Goal: Obtain resource: Download file/media

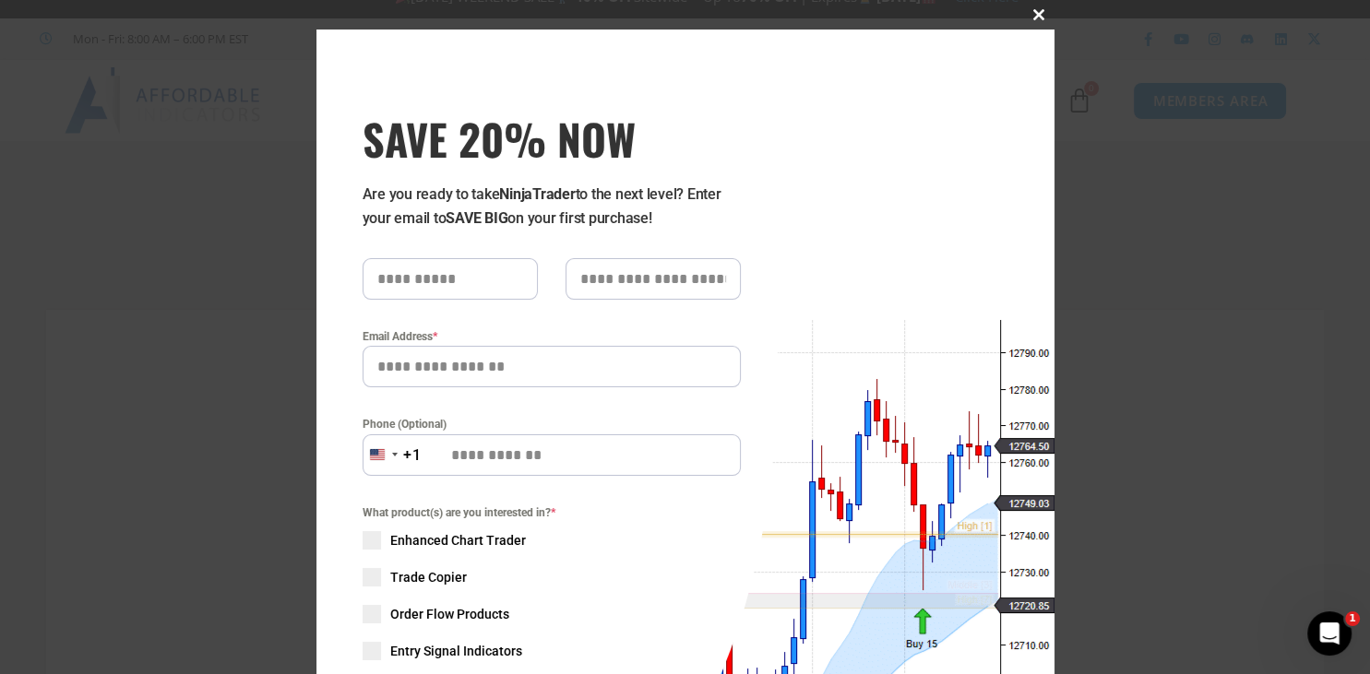
click at [1040, 17] on span at bounding box center [1040, 14] width 30 height 11
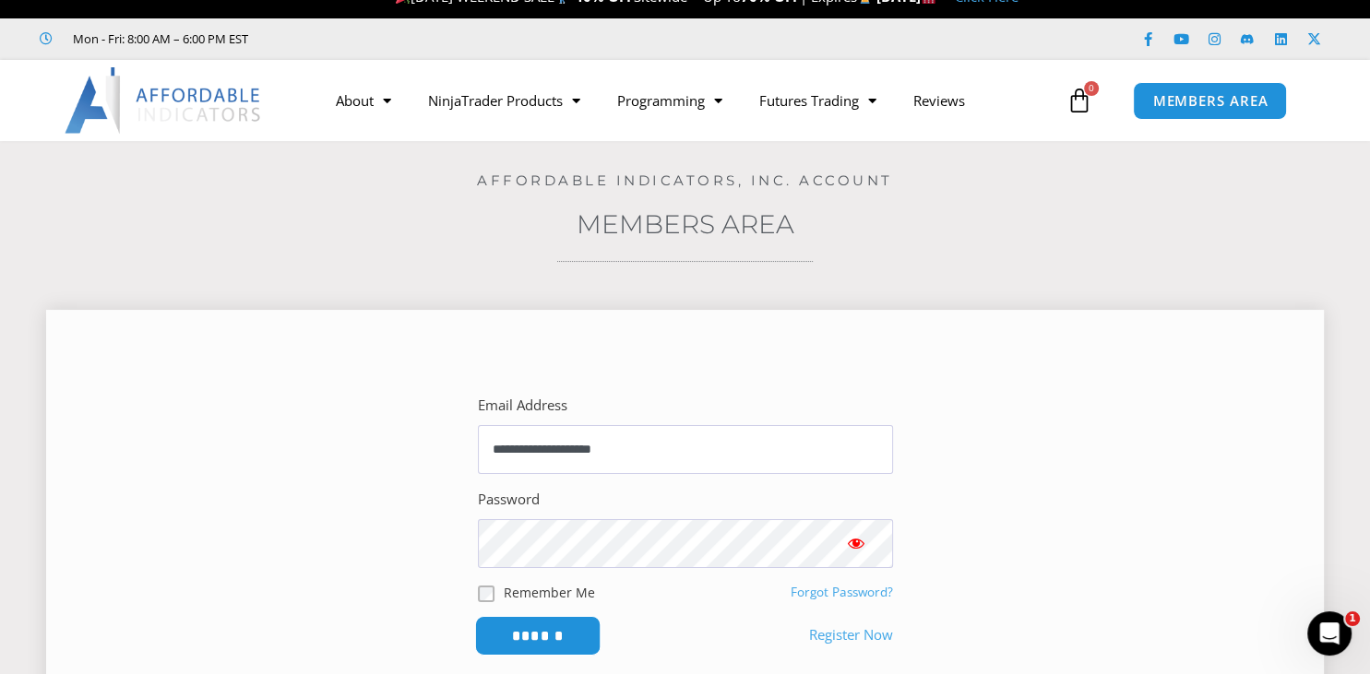
click at [521, 631] on input "******" at bounding box center [537, 636] width 126 height 40
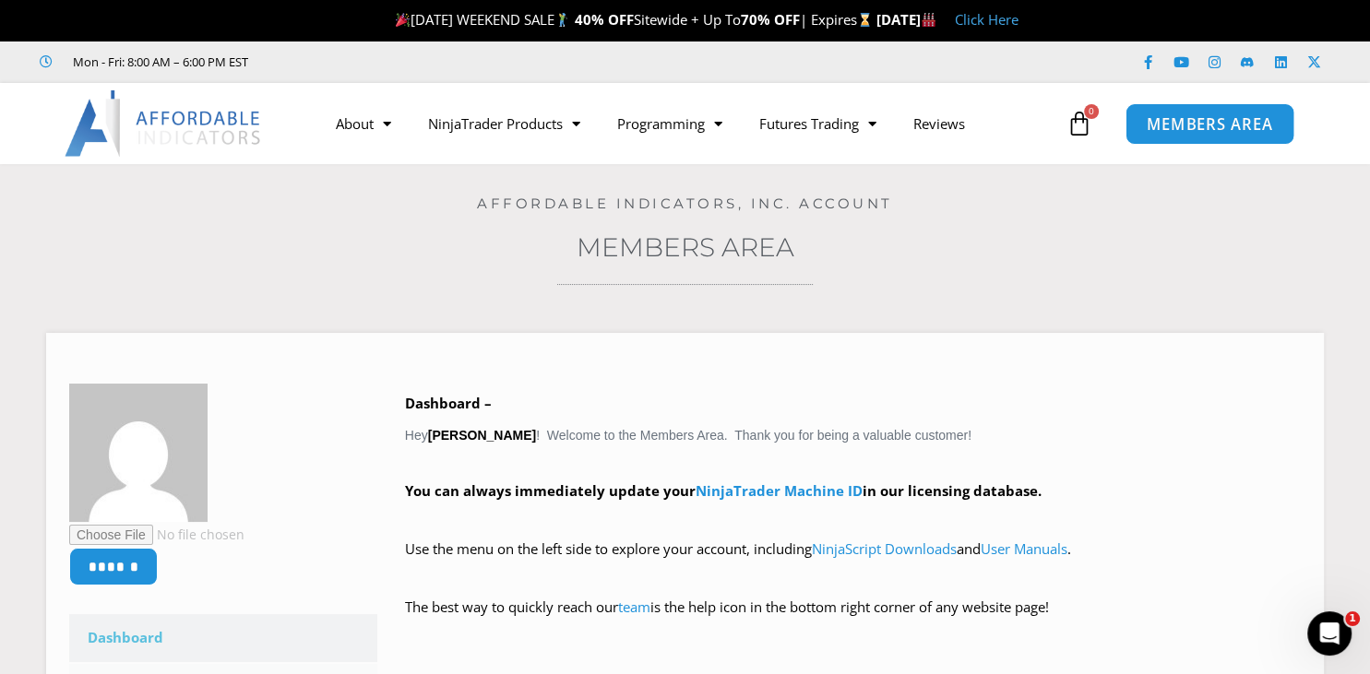
click at [1196, 118] on span "MEMBERS AREA" at bounding box center [1209, 124] width 126 height 16
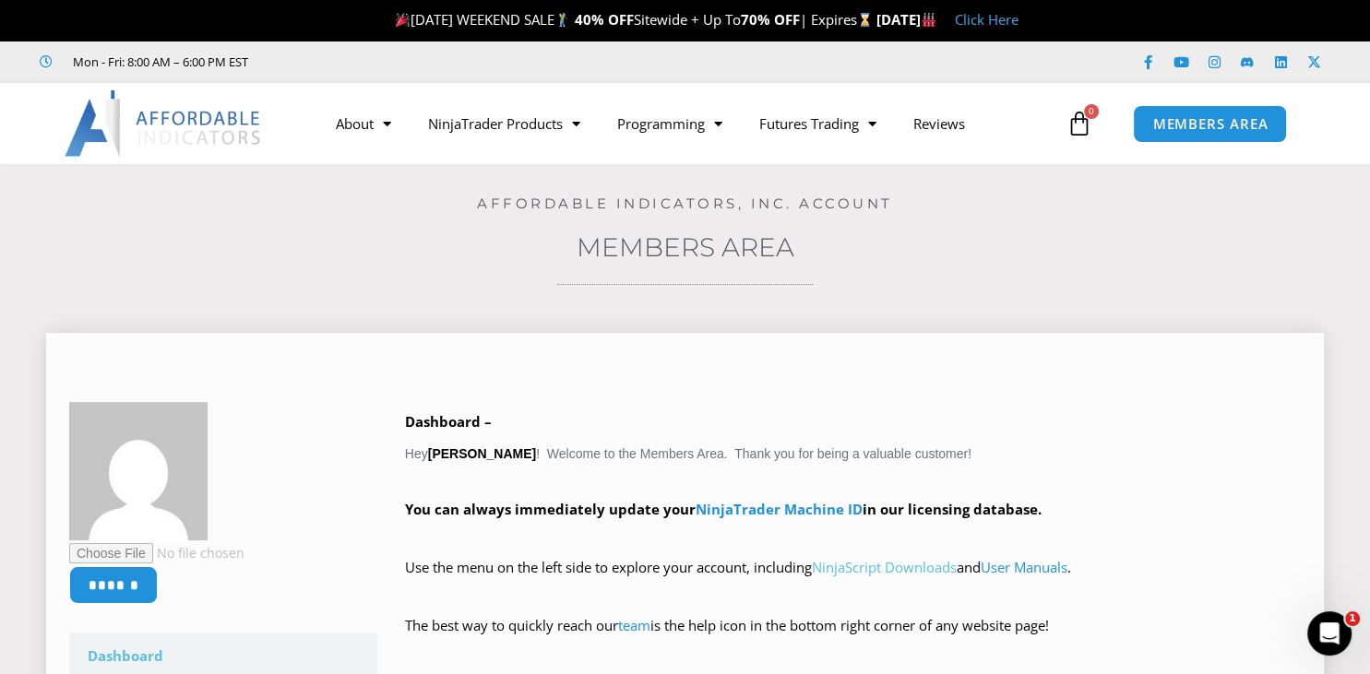
click at [894, 570] on link "NinjaScript Downloads" at bounding box center [884, 567] width 145 height 18
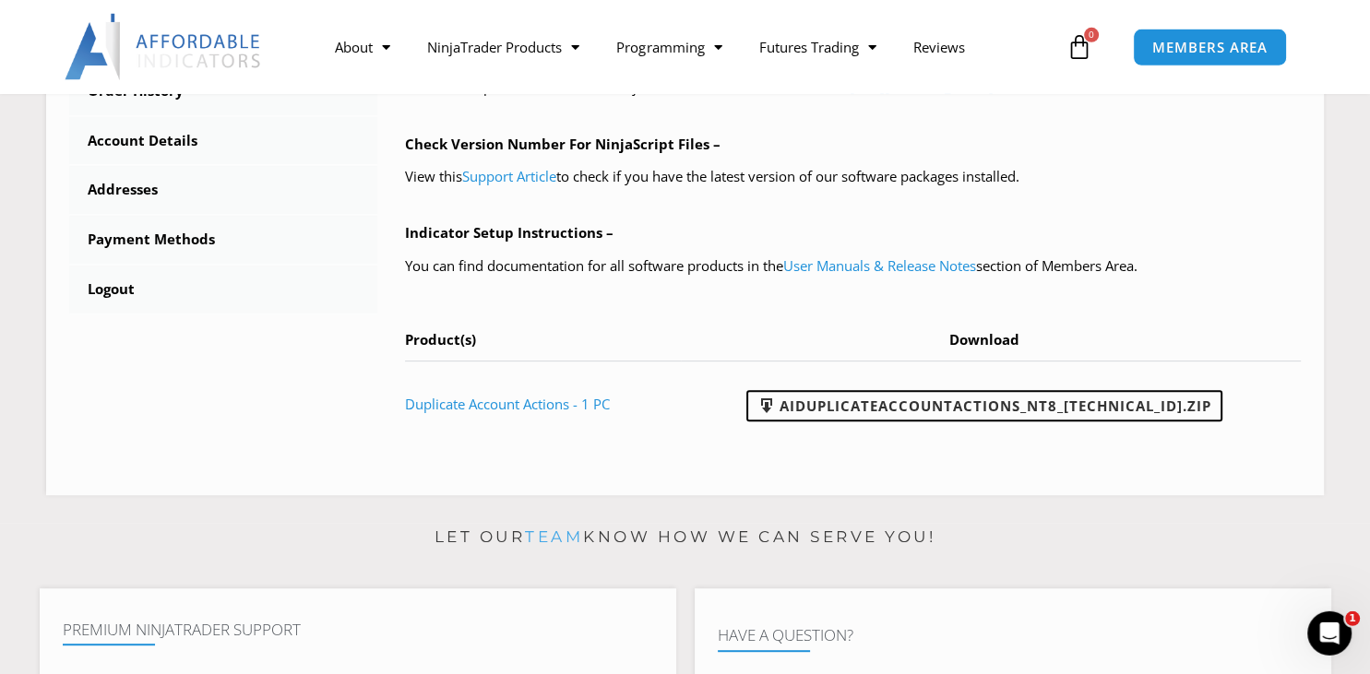
scroll to position [745, 0]
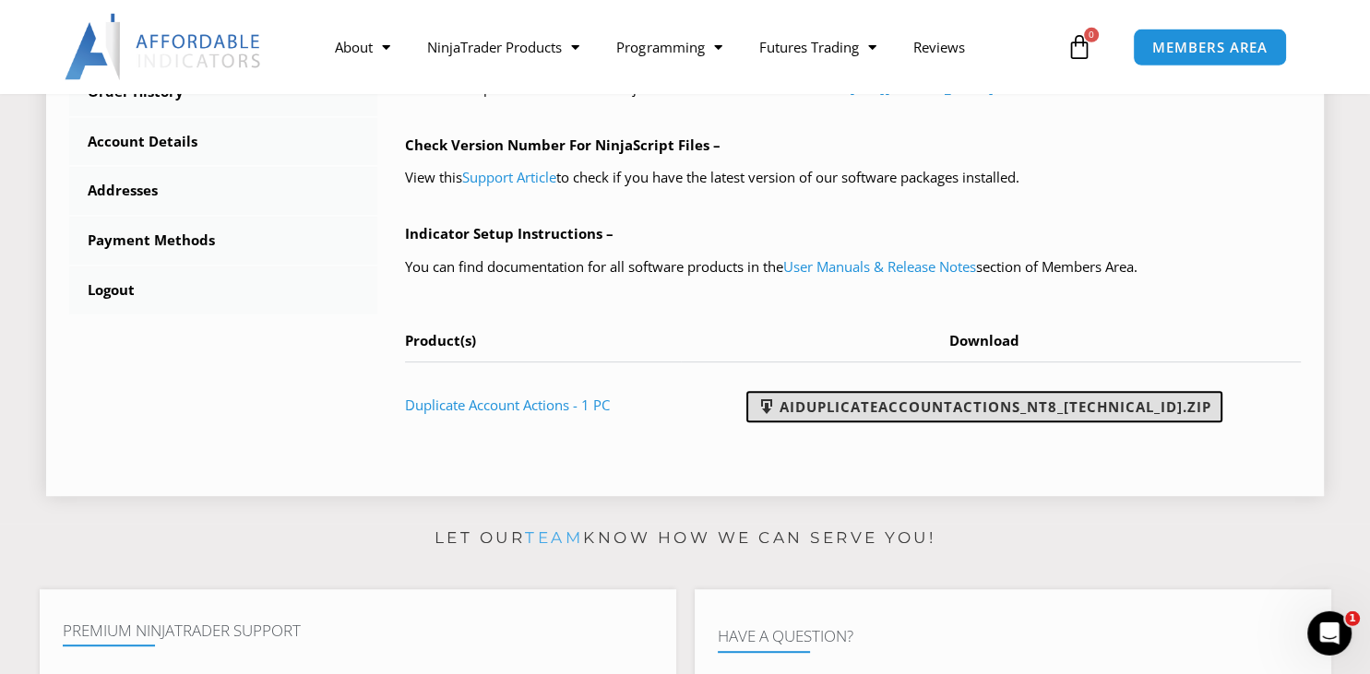
click at [1023, 403] on link "AIDuplicateAccountActions_NT8_25.2.5.1.zip" at bounding box center [984, 406] width 476 height 31
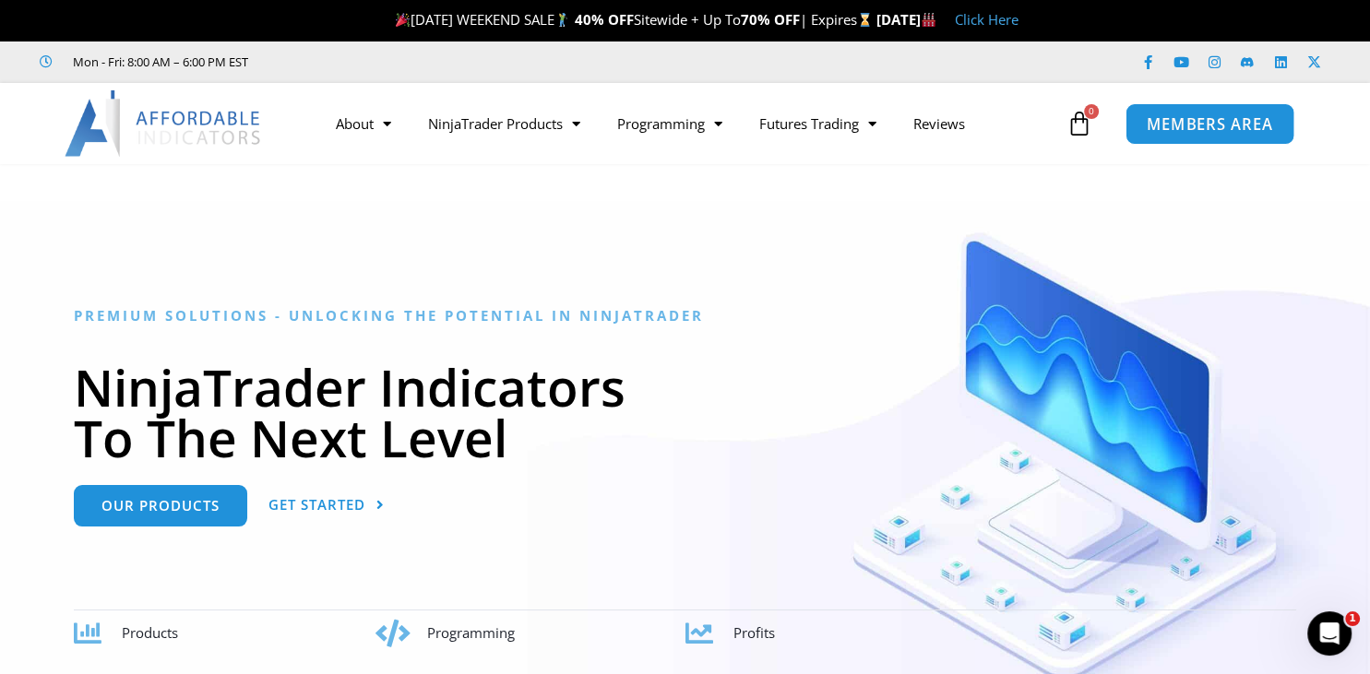
click at [1173, 120] on span "MEMBERS AREA" at bounding box center [1209, 124] width 126 height 16
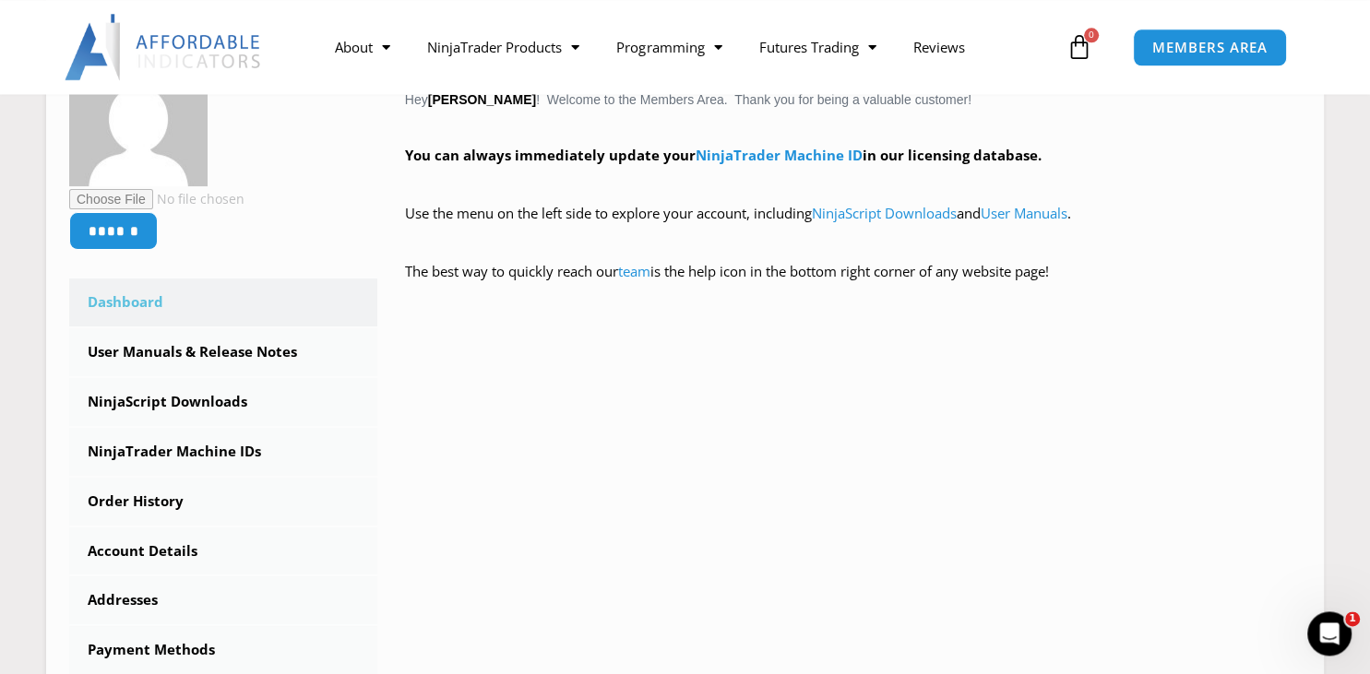
scroll to position [352, 0]
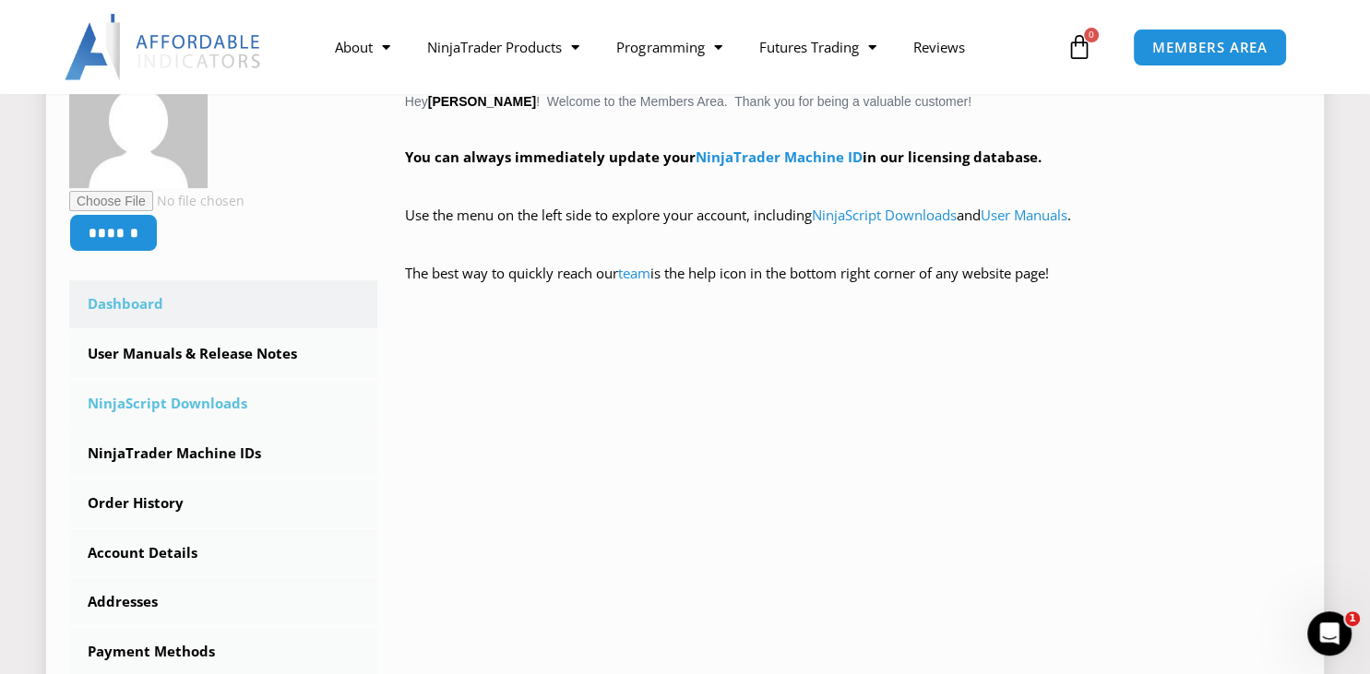
click at [215, 404] on link "NinjaScript Downloads" at bounding box center [223, 404] width 308 height 48
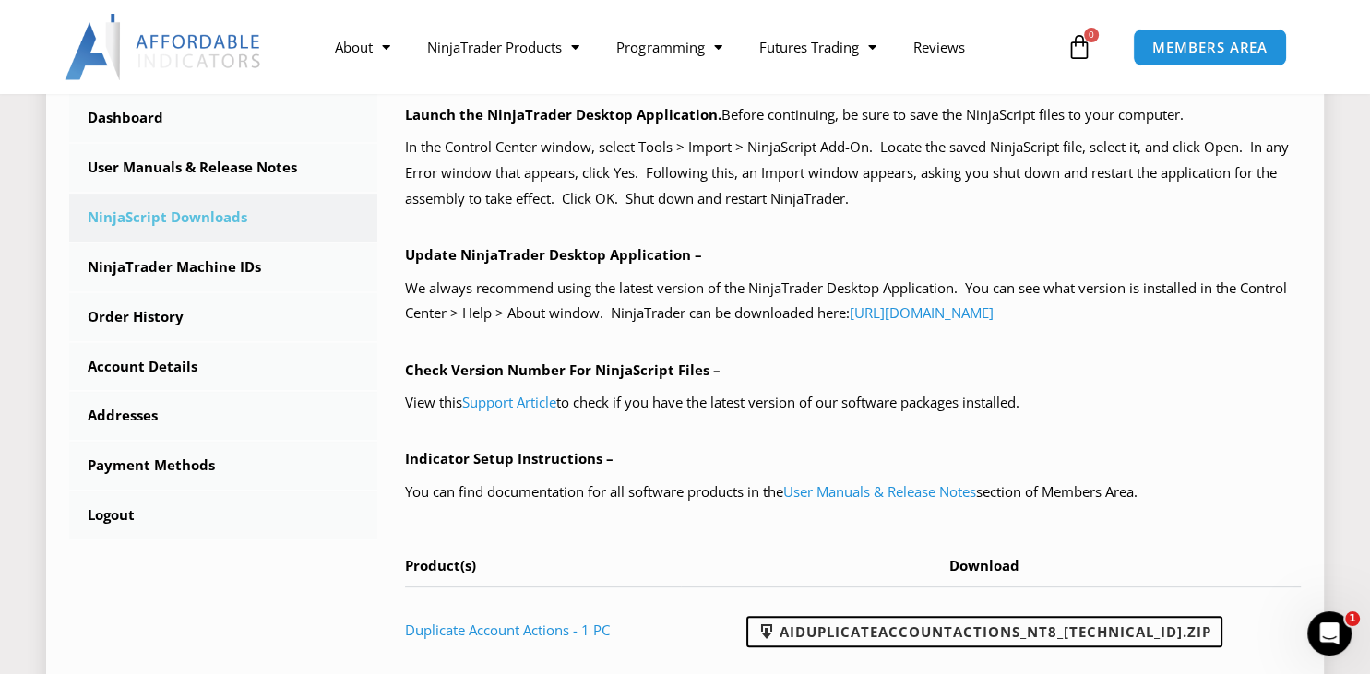
scroll to position [569, 0]
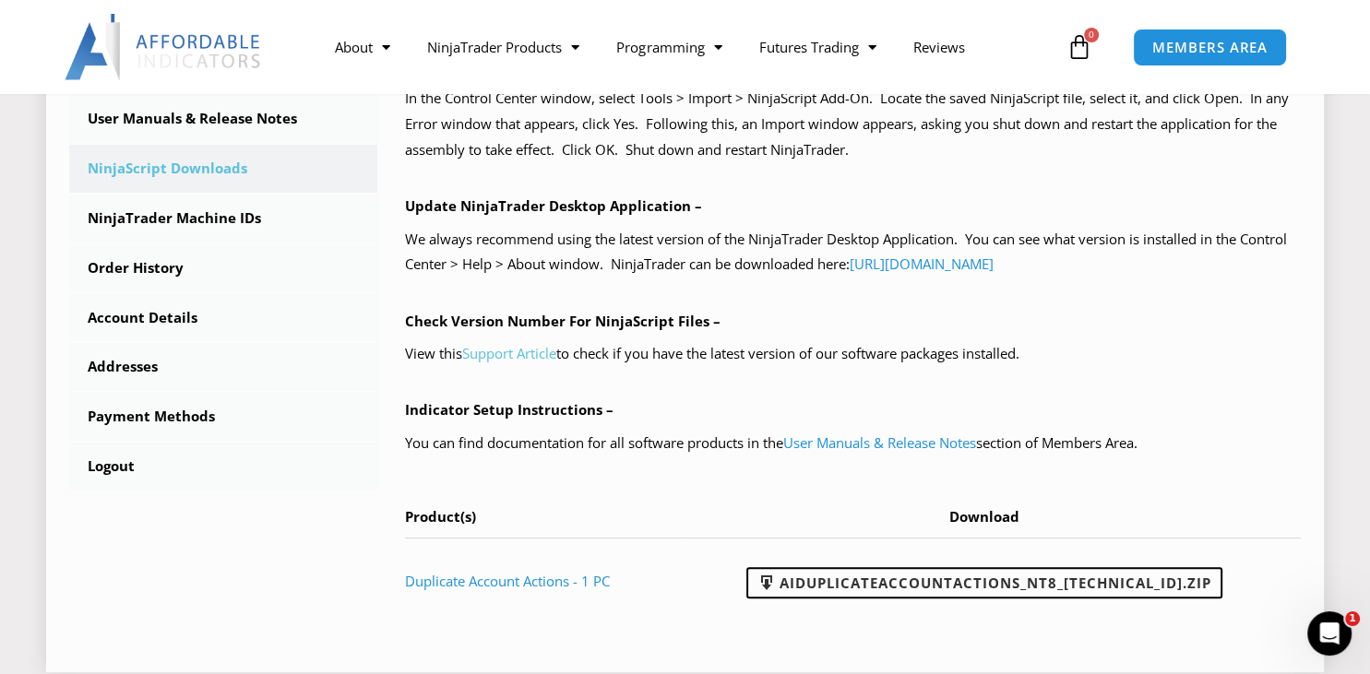
click at [518, 356] on link "Support Article" at bounding box center [509, 353] width 94 height 18
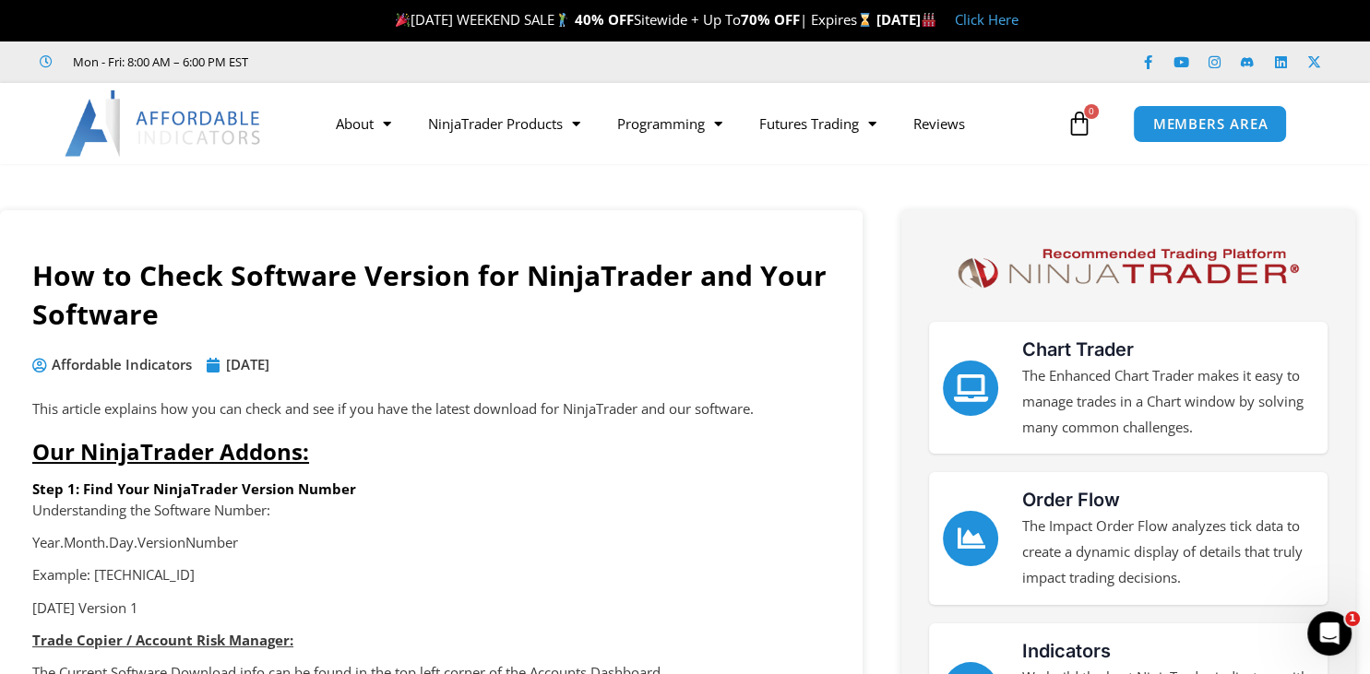
click at [518, 356] on ul "Affordable Indicators [DATE]" at bounding box center [431, 365] width 813 height 26
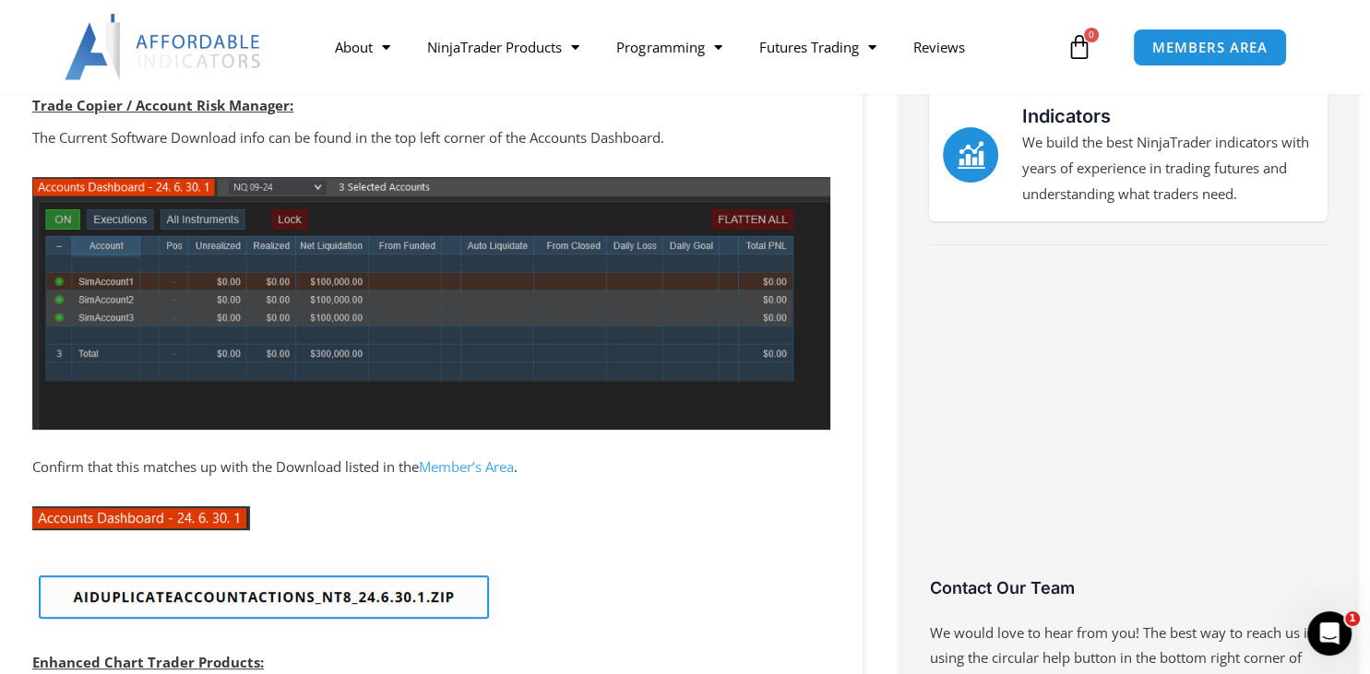
scroll to position [584, 0]
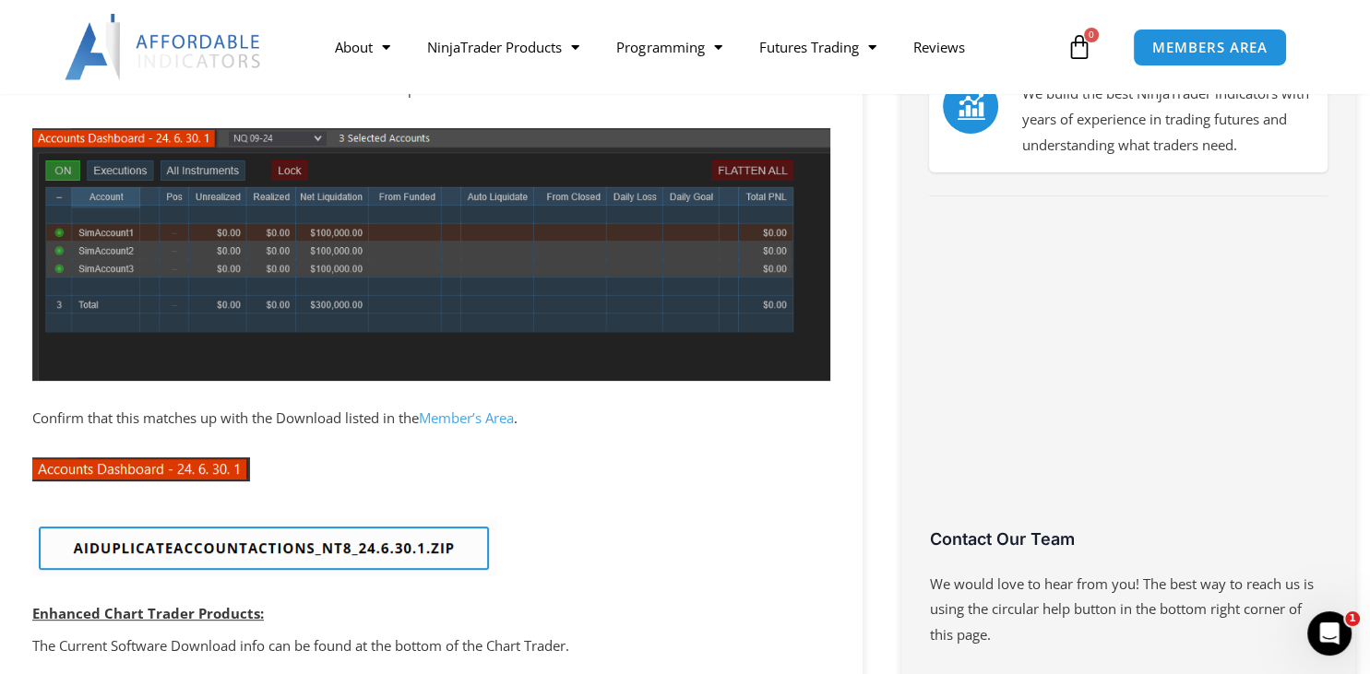
click at [299, 553] on img at bounding box center [264, 547] width 464 height 58
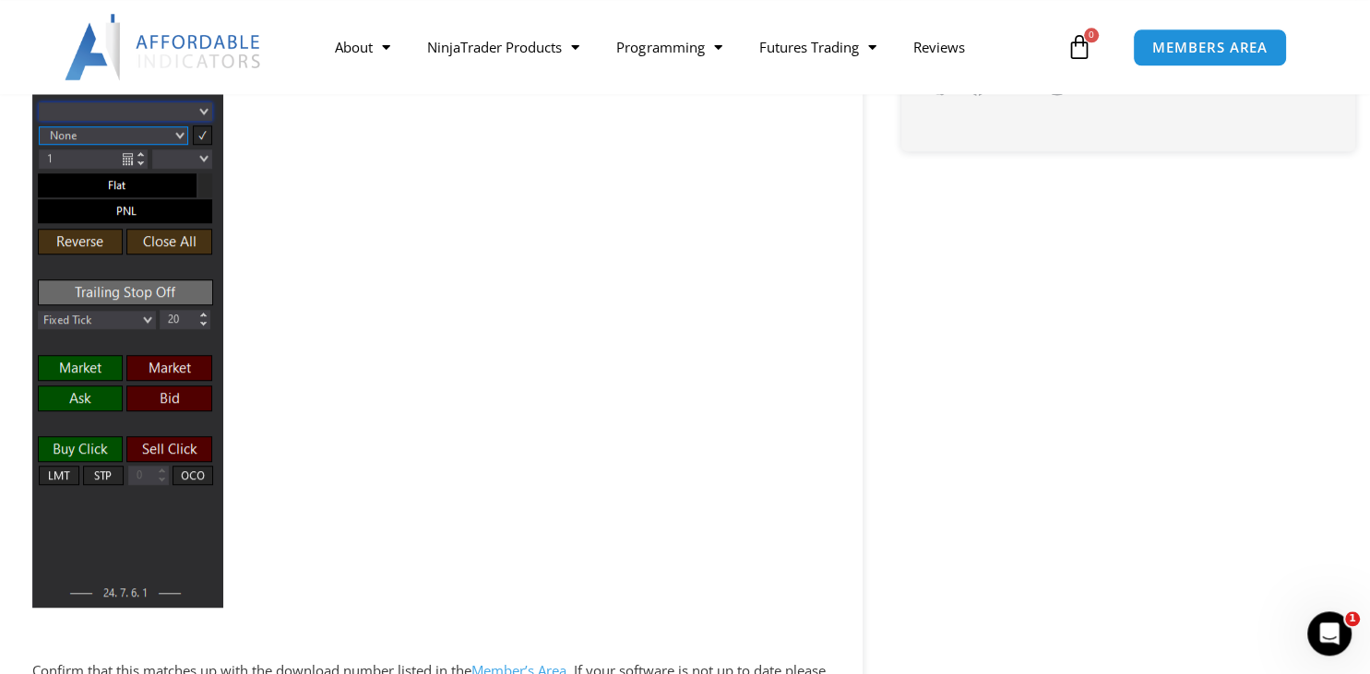
scroll to position [1542, 0]
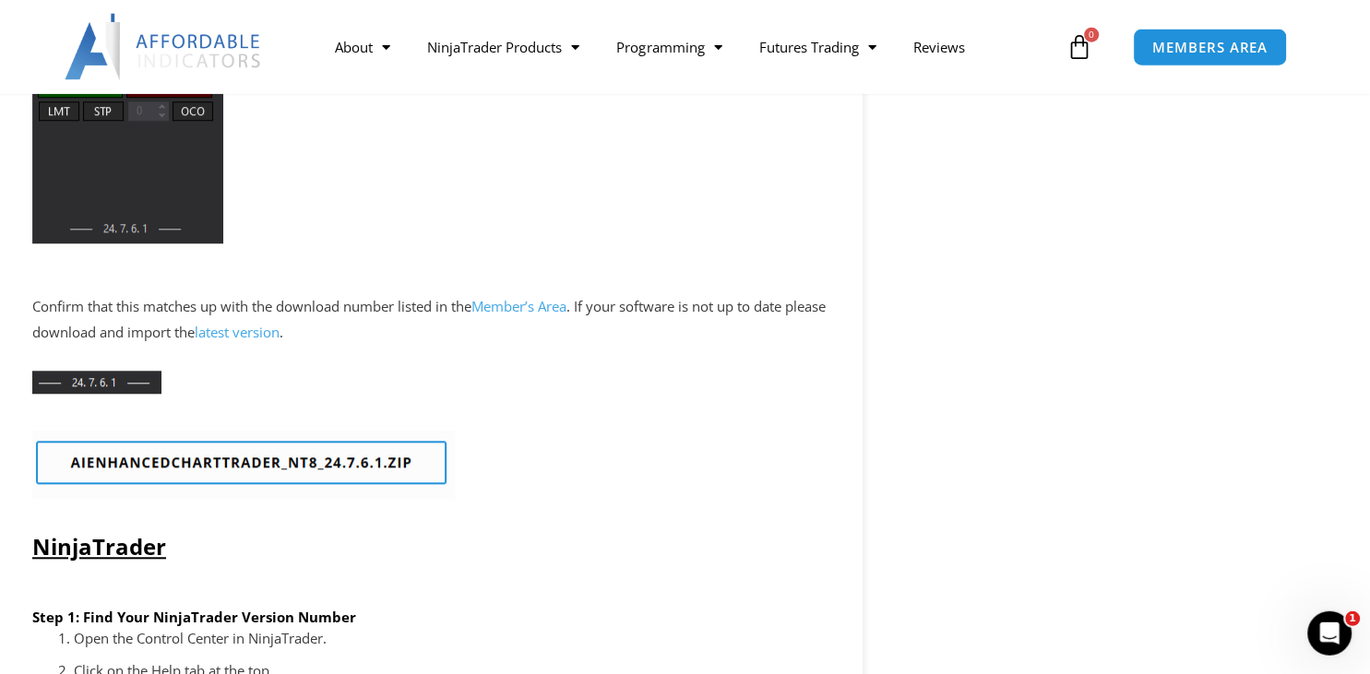
click at [267, 338] on link "latest version" at bounding box center [237, 333] width 85 height 18
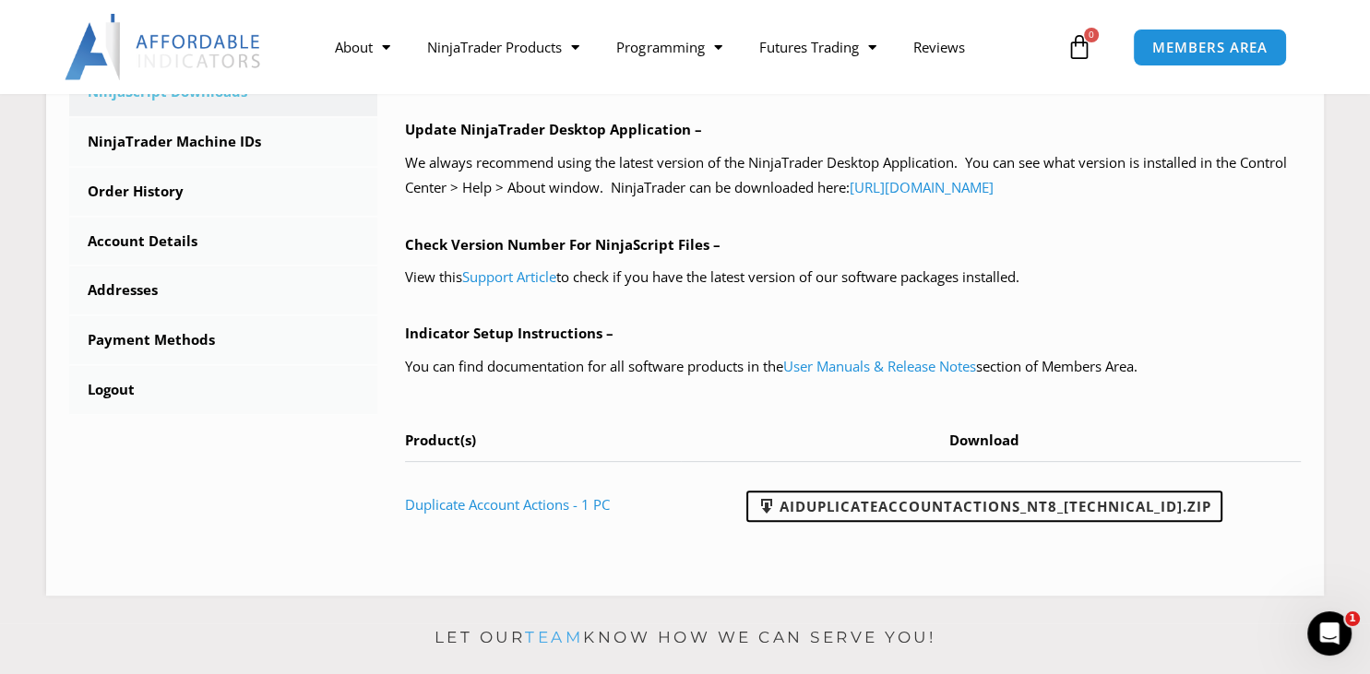
scroll to position [637, 0]
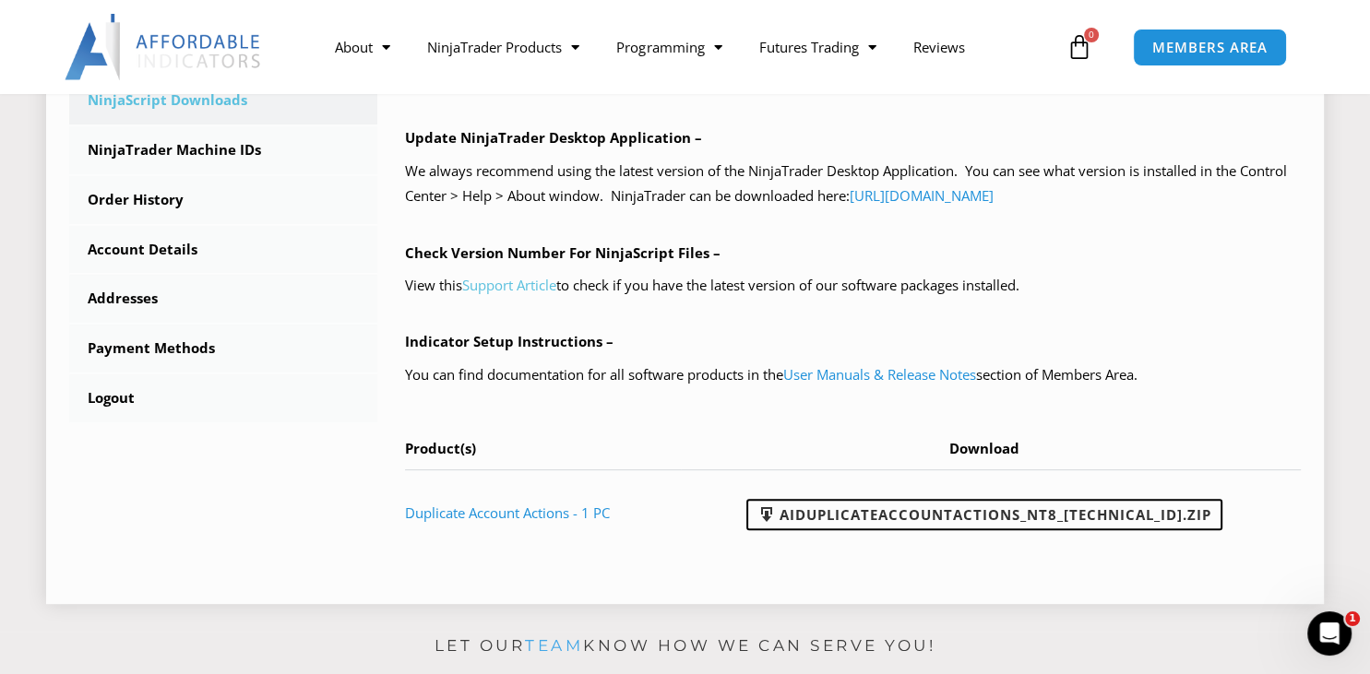
click at [507, 288] on link "Support Article" at bounding box center [509, 285] width 94 height 18
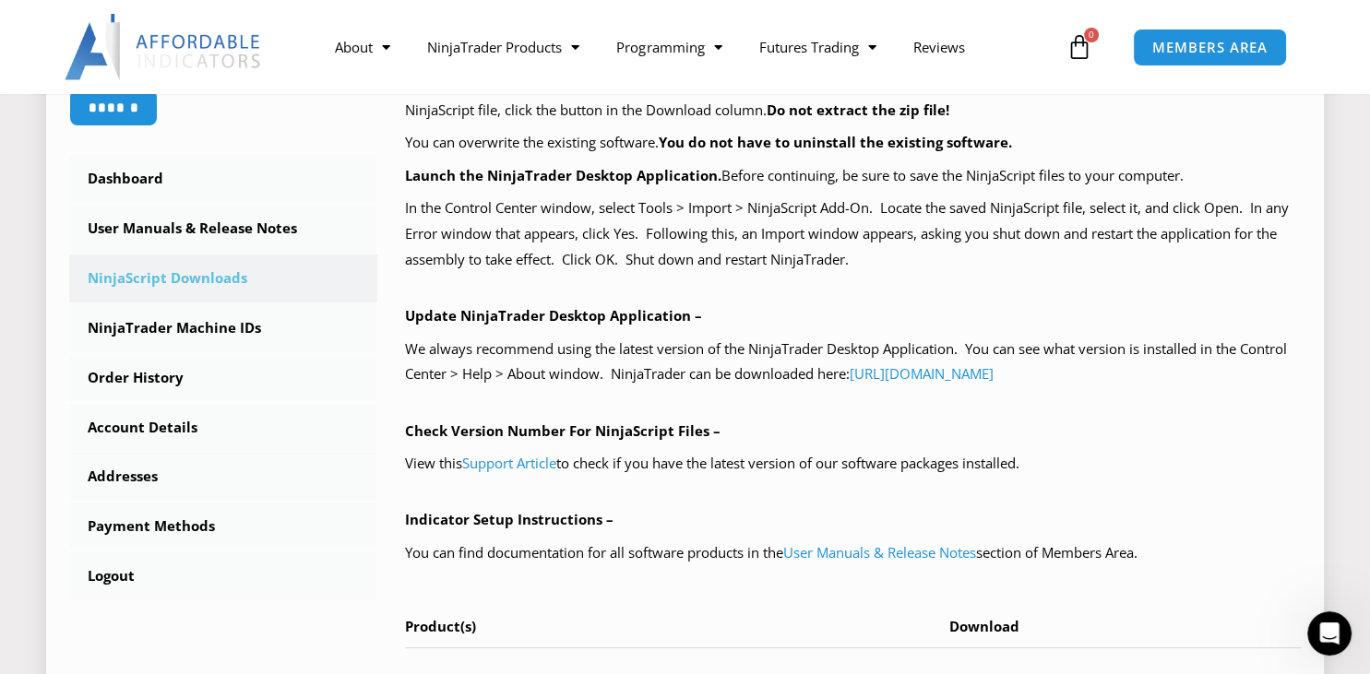
scroll to position [508, 0]
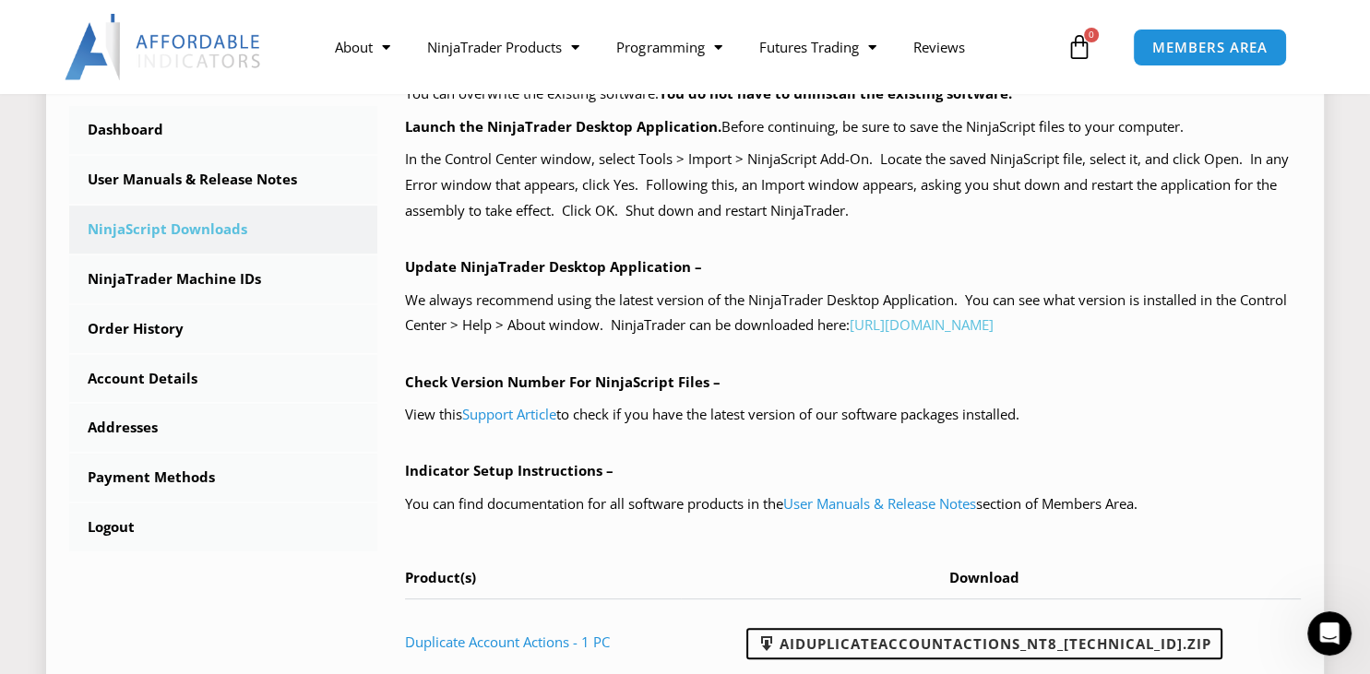
click at [993, 321] on link "https://account.ninjatrader.com/download" at bounding box center [921, 324] width 144 height 18
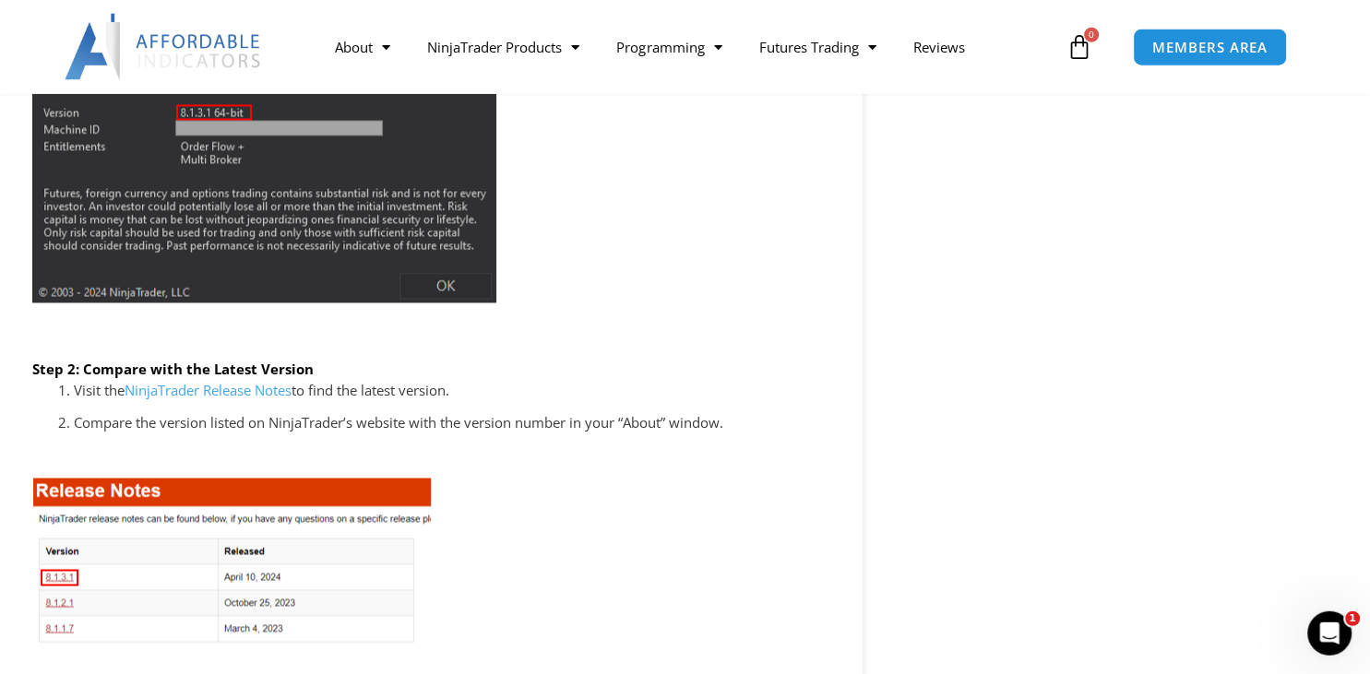
scroll to position [2730, 0]
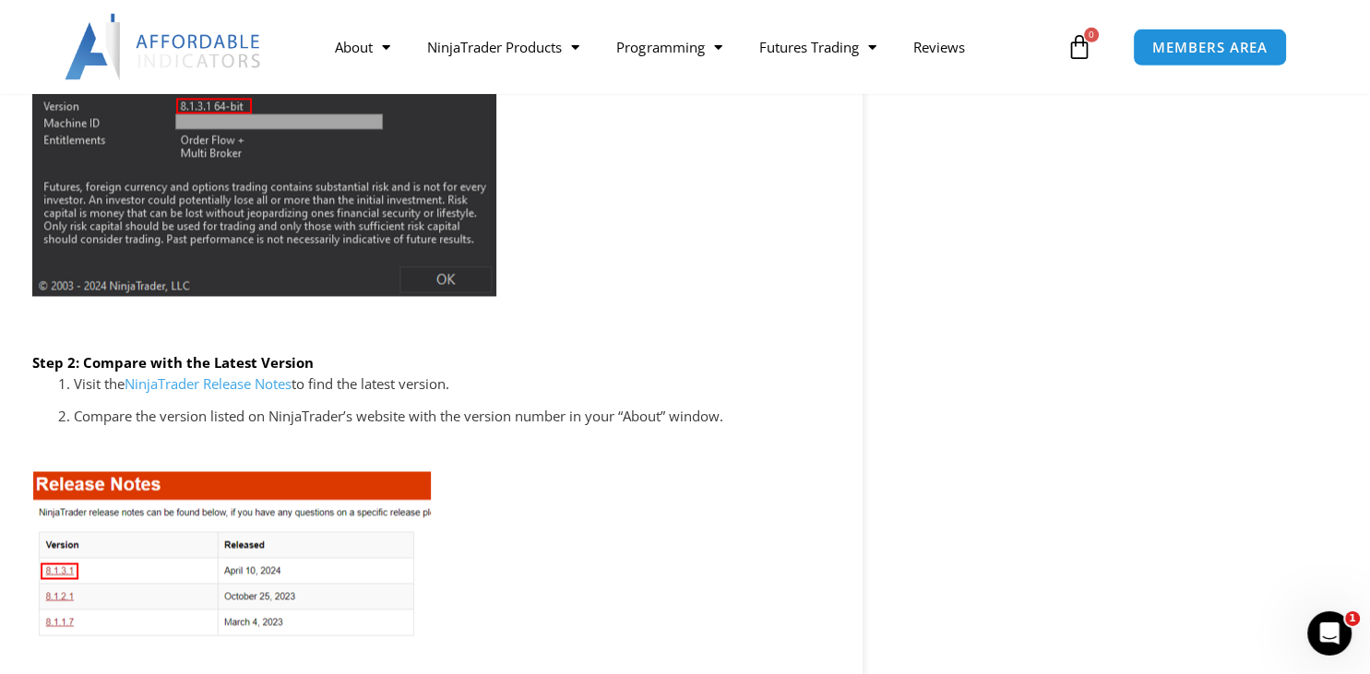
click at [182, 381] on link "NinjaTrader Release Notes" at bounding box center [208, 384] width 167 height 18
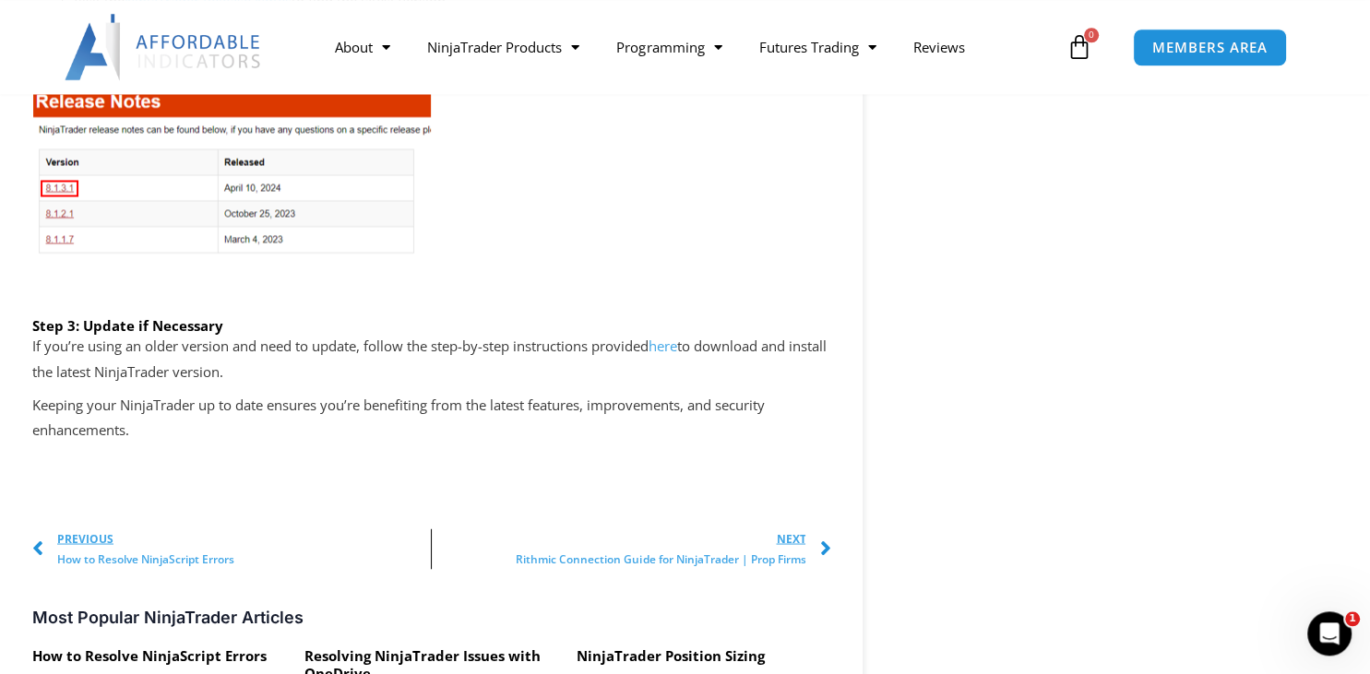
scroll to position [3120, 0]
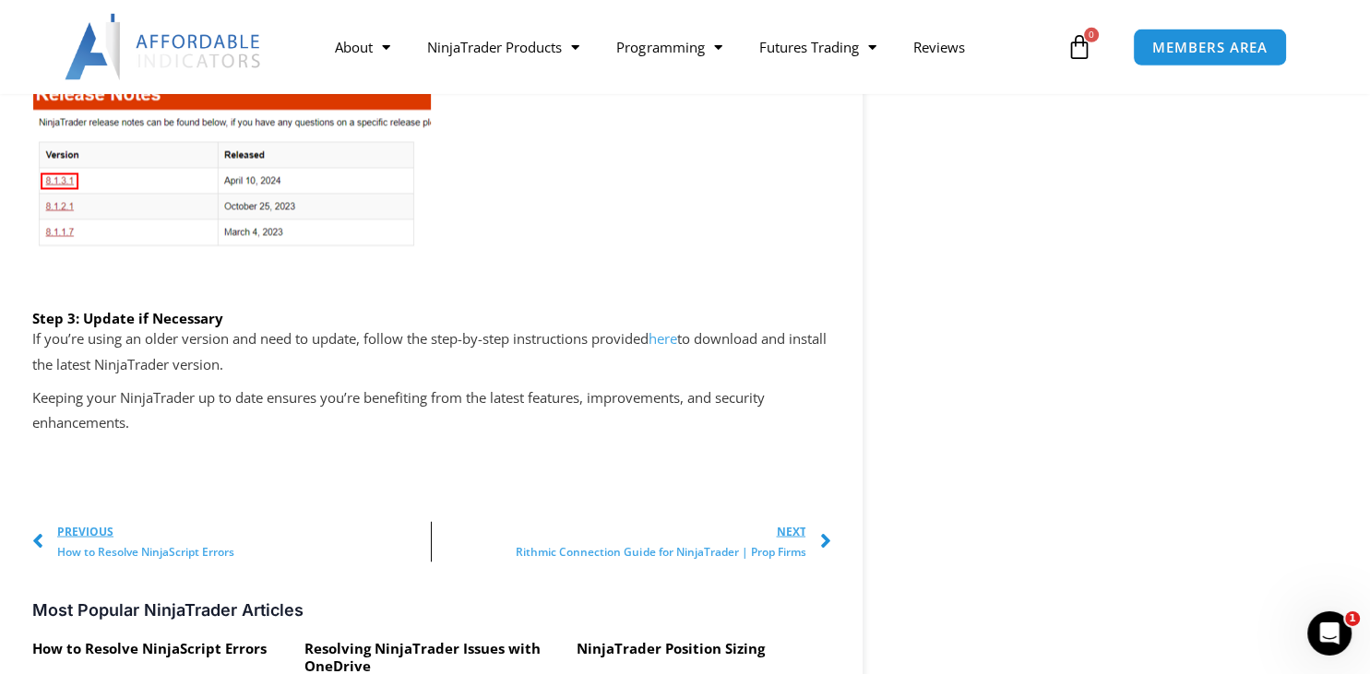
click at [673, 339] on link "here" at bounding box center [662, 338] width 29 height 18
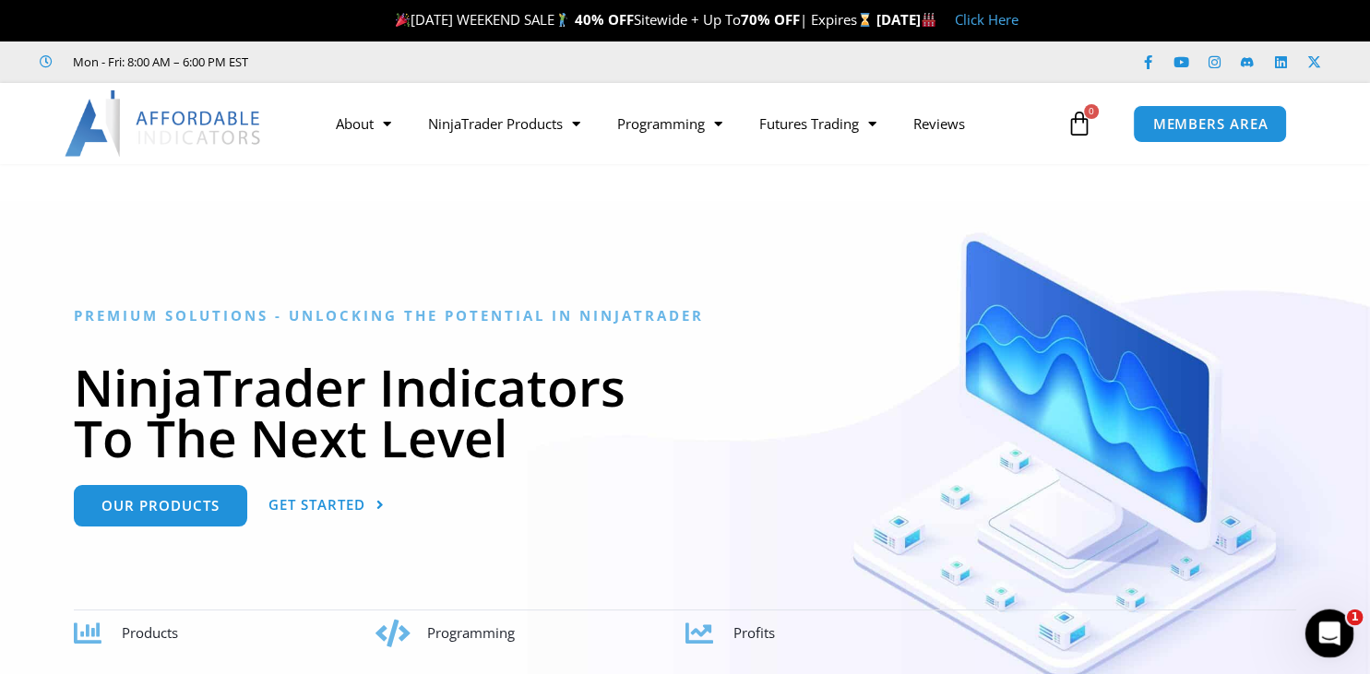
click at [1326, 624] on icon "Open Intercom Messenger" at bounding box center [1326, 630] width 13 height 15
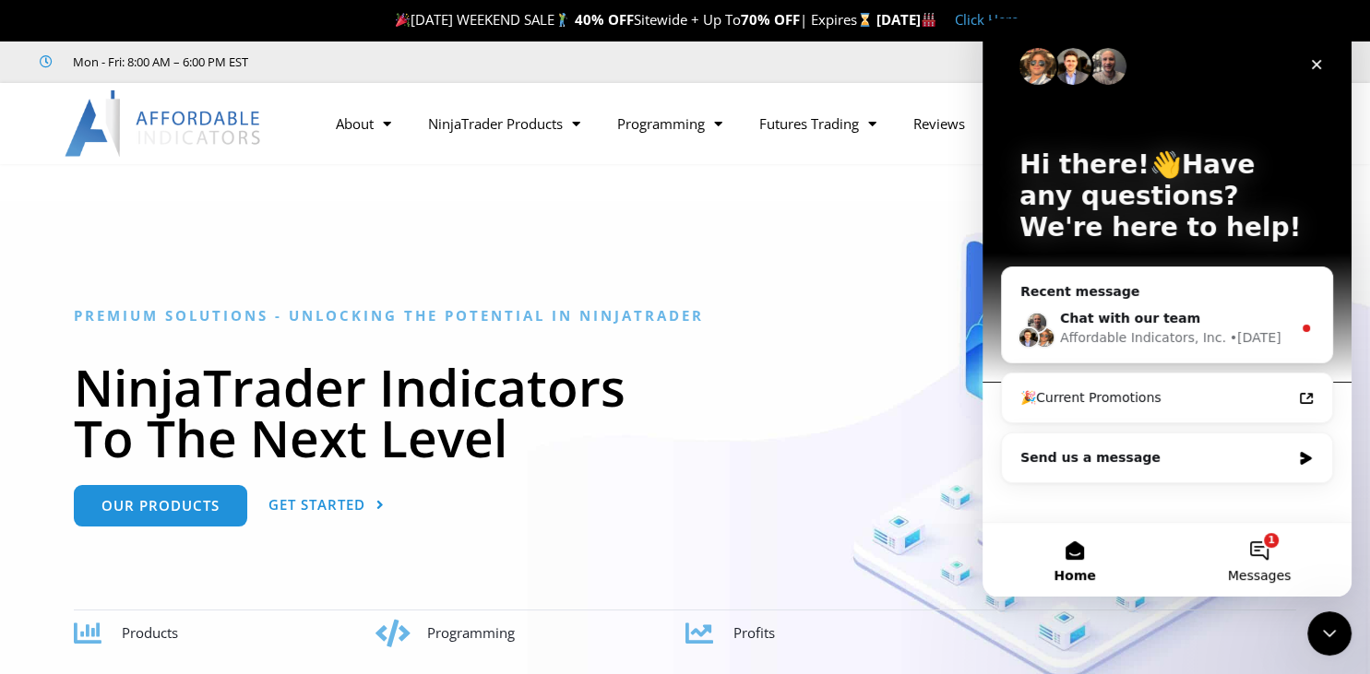
click at [1276, 550] on button "1 Messages" at bounding box center [1259, 560] width 184 height 74
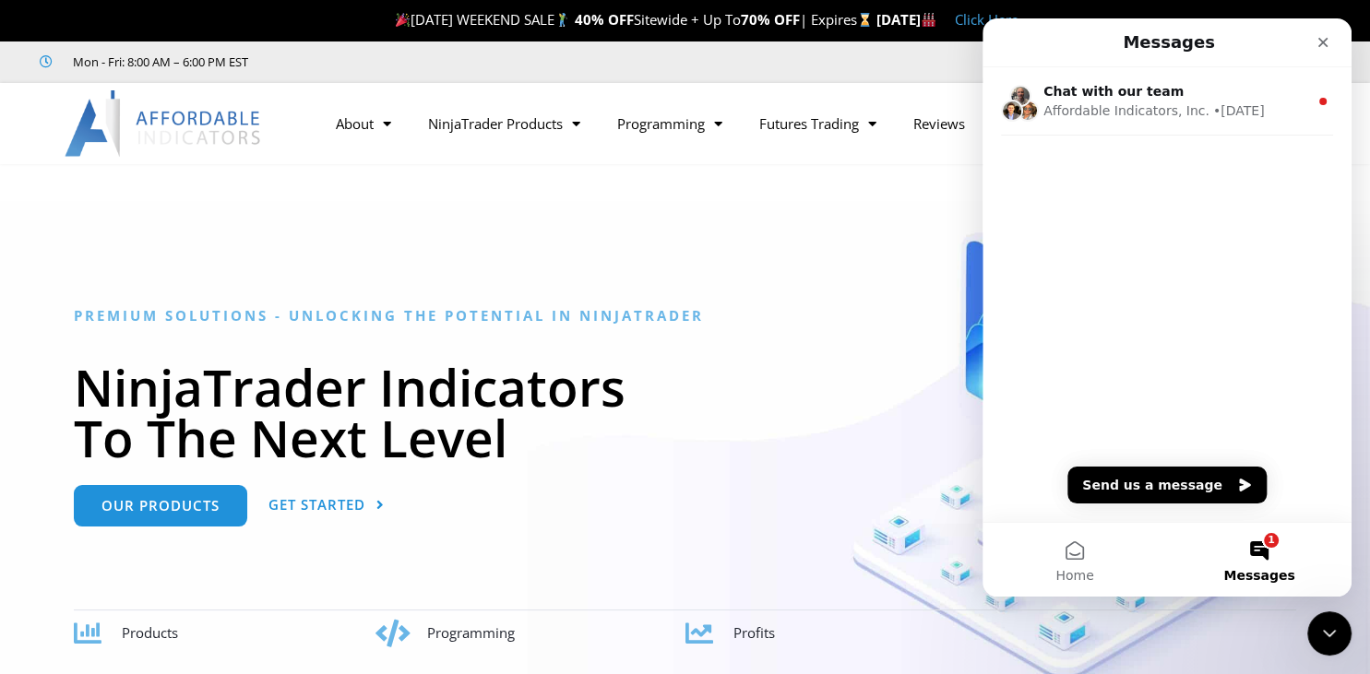
click at [1159, 279] on div "Chat with our team Affordable Indicators, Inc. • 6d ago" at bounding box center [1166, 294] width 369 height 455
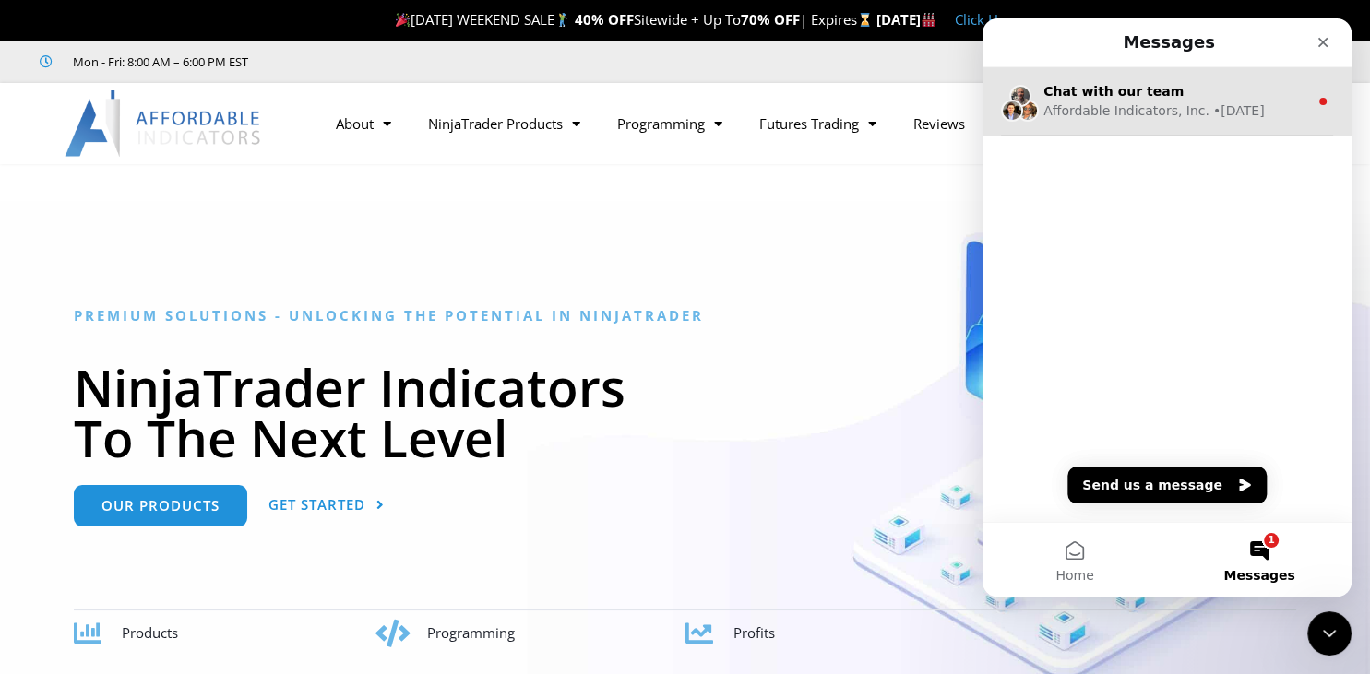
click at [1311, 104] on div "Chat with our team Affordable Indicators, Inc. • 6d ago" at bounding box center [1166, 101] width 369 height 68
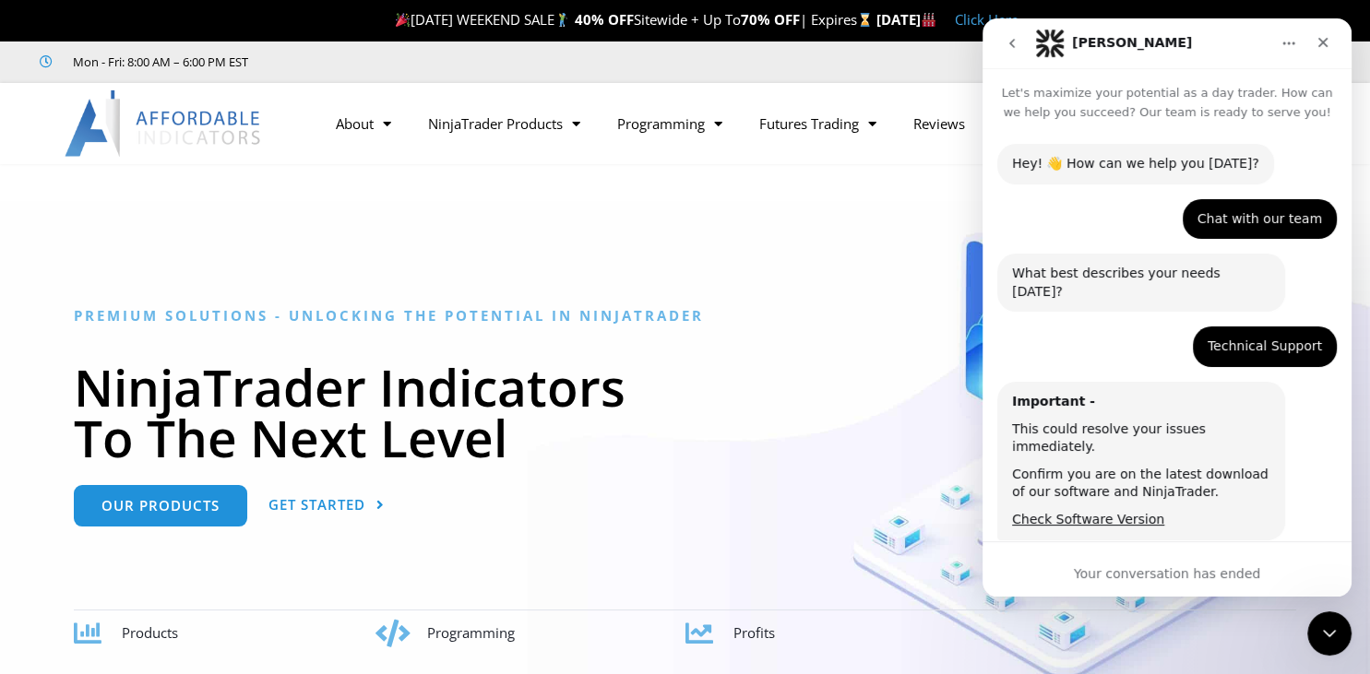
click at [1183, 270] on div "What best describes your needs today?" at bounding box center [1141, 283] width 258 height 36
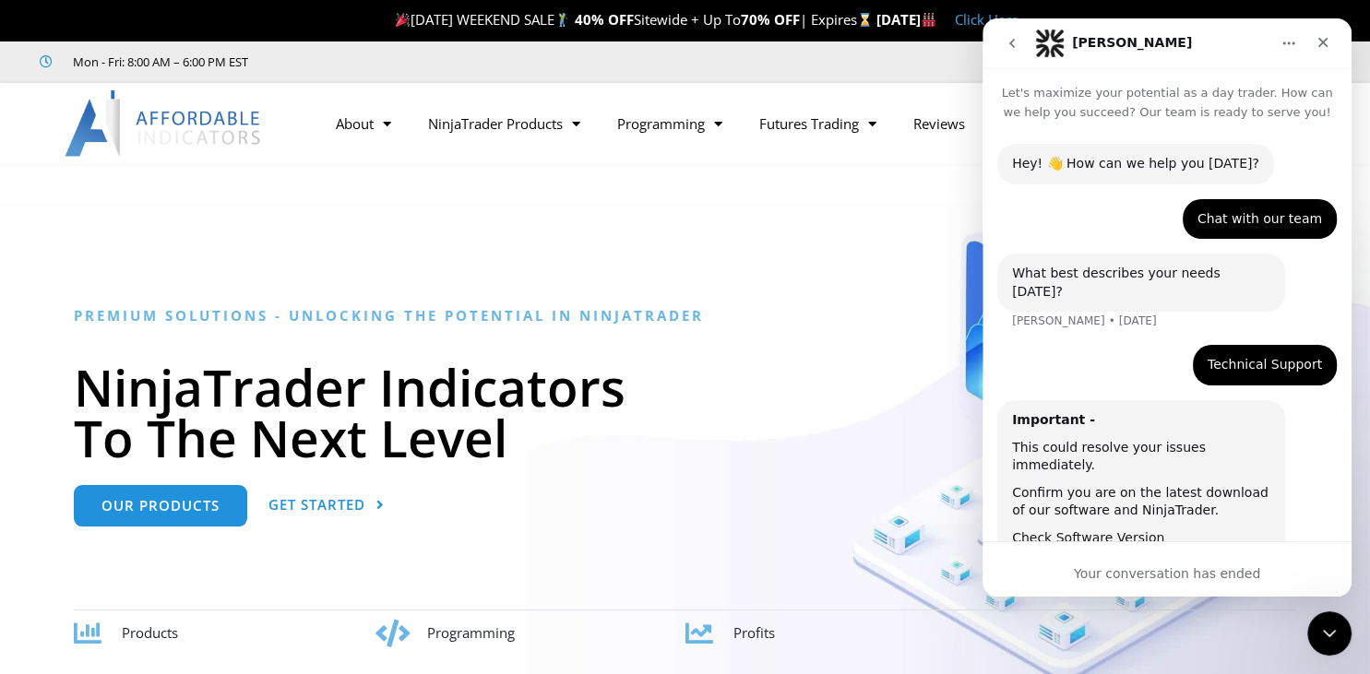
click at [1113, 530] on link "Check Software Version" at bounding box center [1088, 537] width 152 height 15
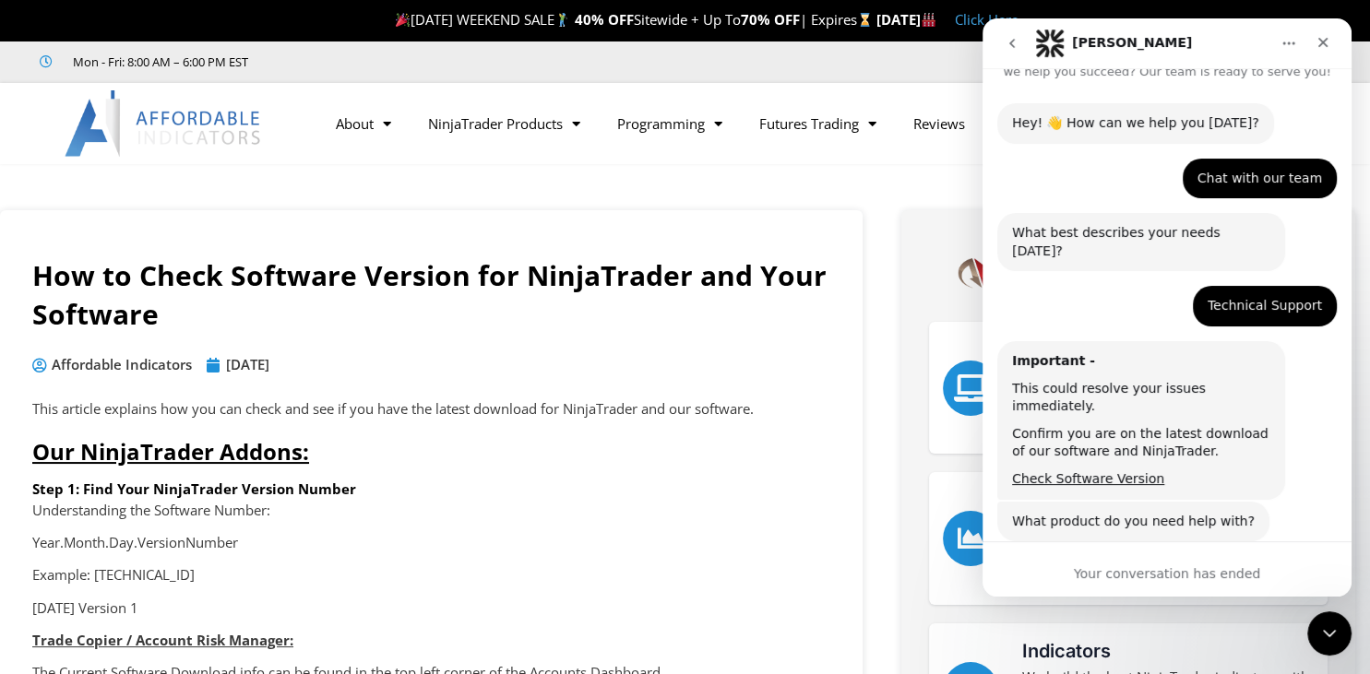
scroll to position [42, 0]
click at [1154, 512] on div "What product do you need help with?" at bounding box center [1133, 521] width 243 height 18
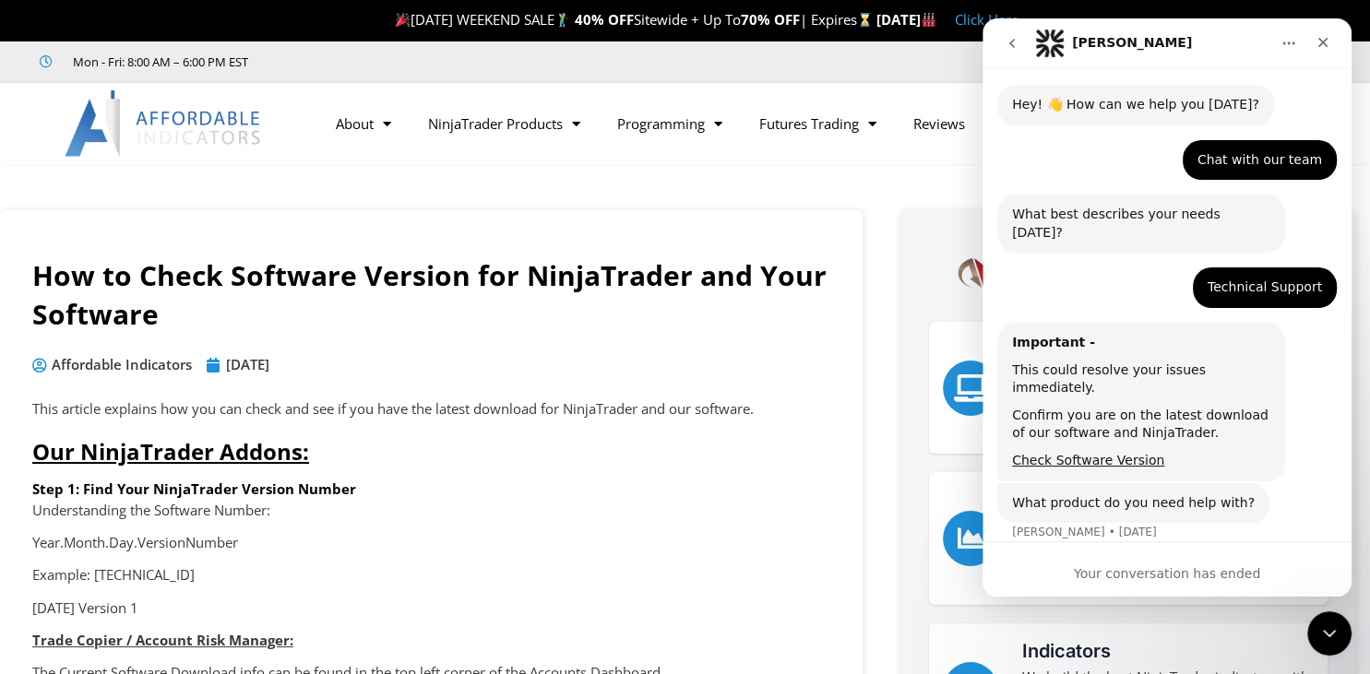
scroll to position [60, 0]
click at [1312, 32] on div "Close" at bounding box center [1322, 42] width 33 height 33
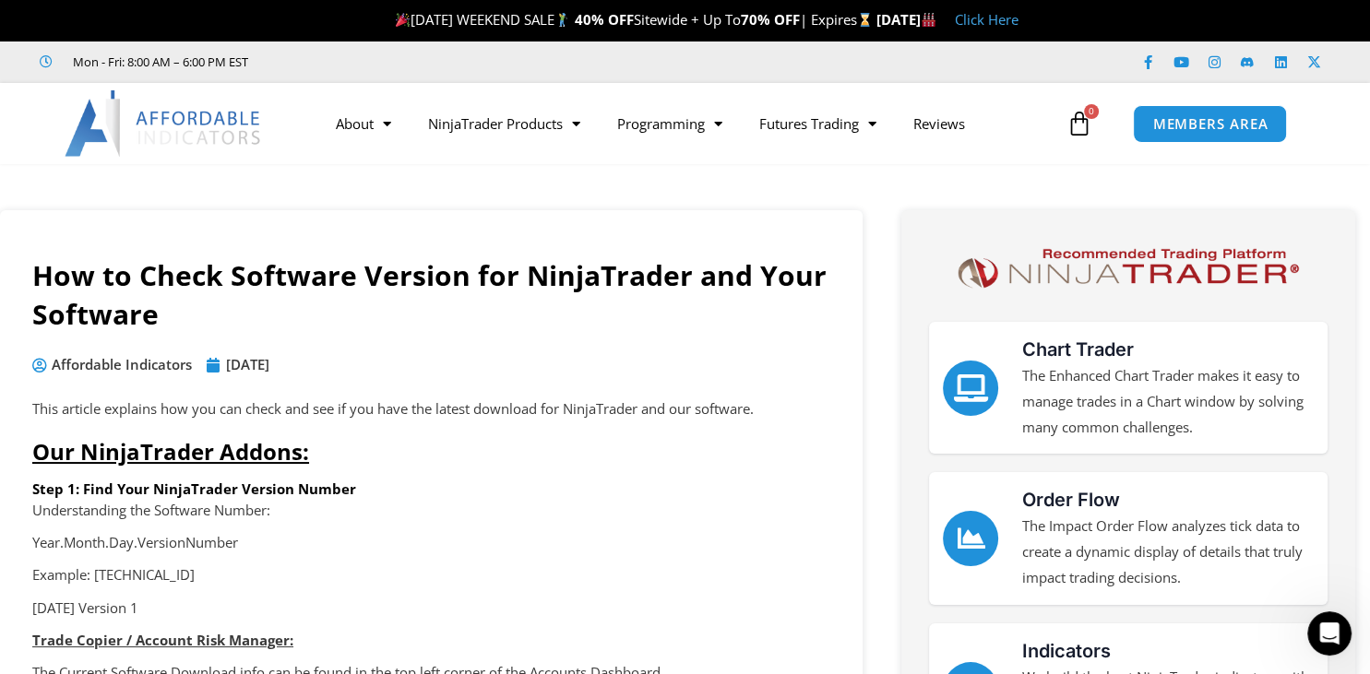
scroll to position [0, 0]
click at [1186, 127] on span "MEMBERS AREA" at bounding box center [1209, 124] width 126 height 16
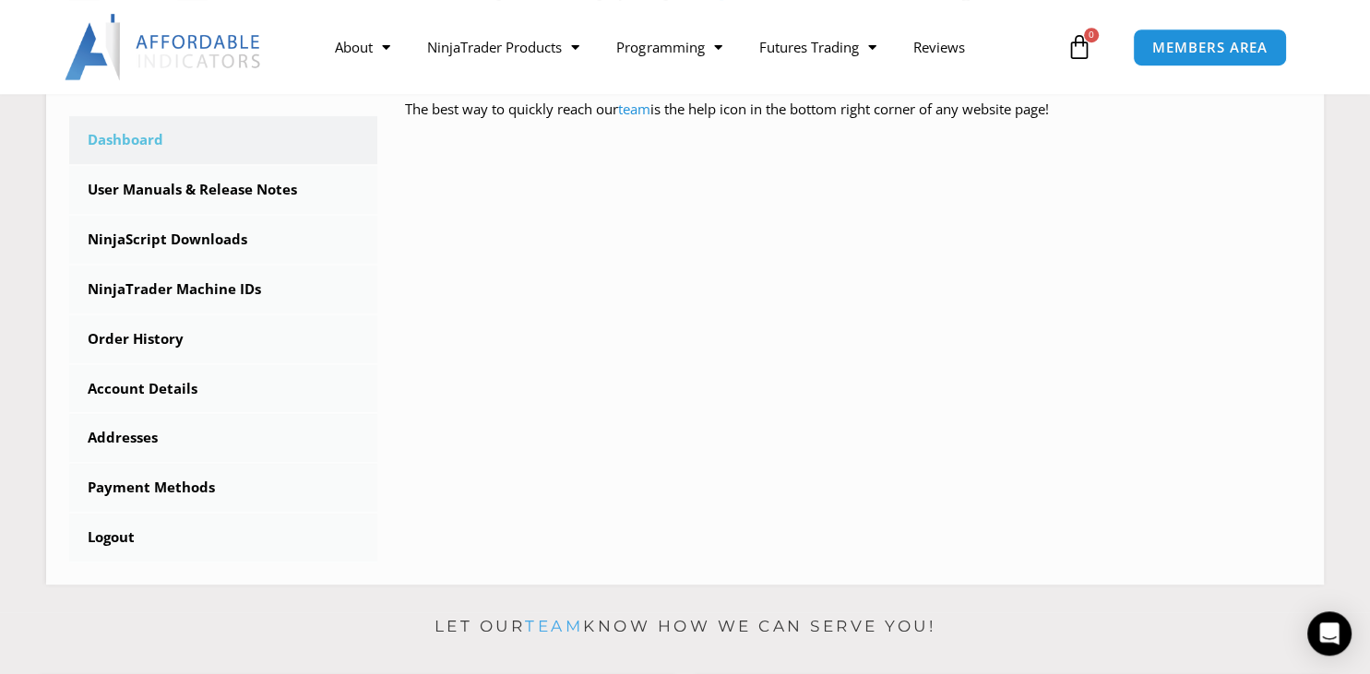
scroll to position [511, 0]
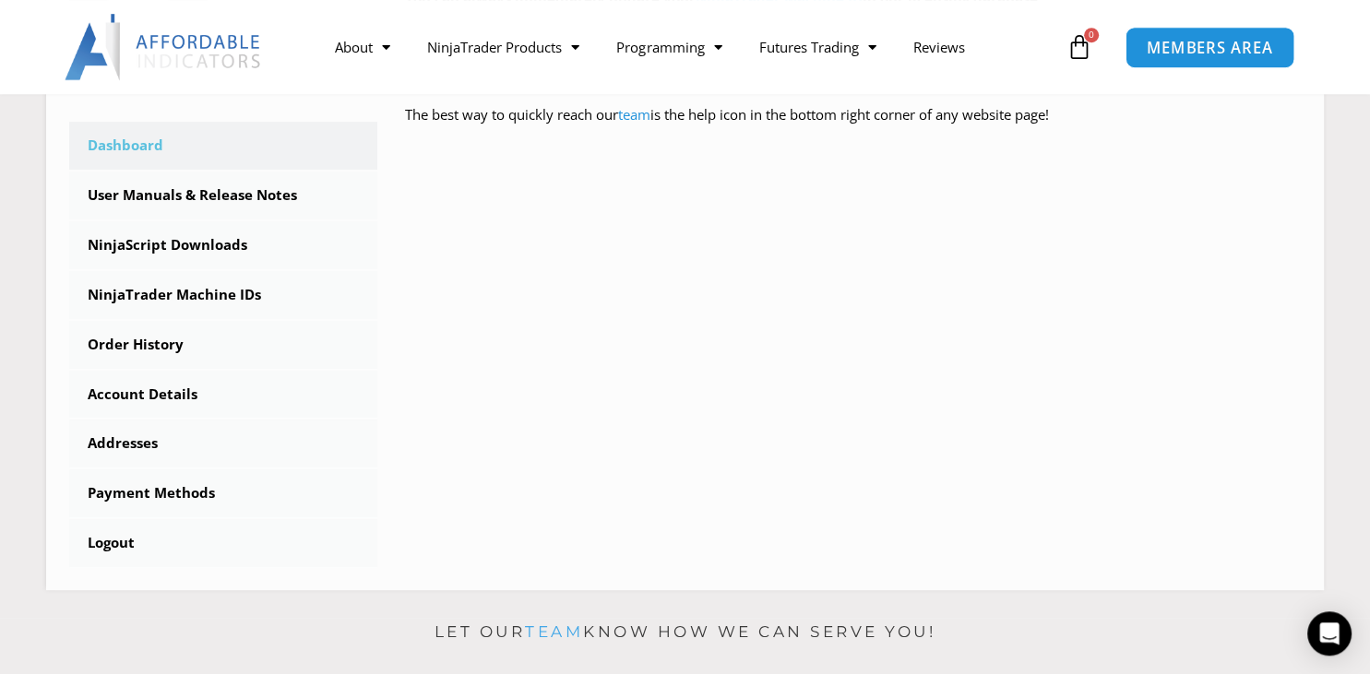
click at [1183, 53] on span "MEMBERS AREA" at bounding box center [1209, 48] width 126 height 16
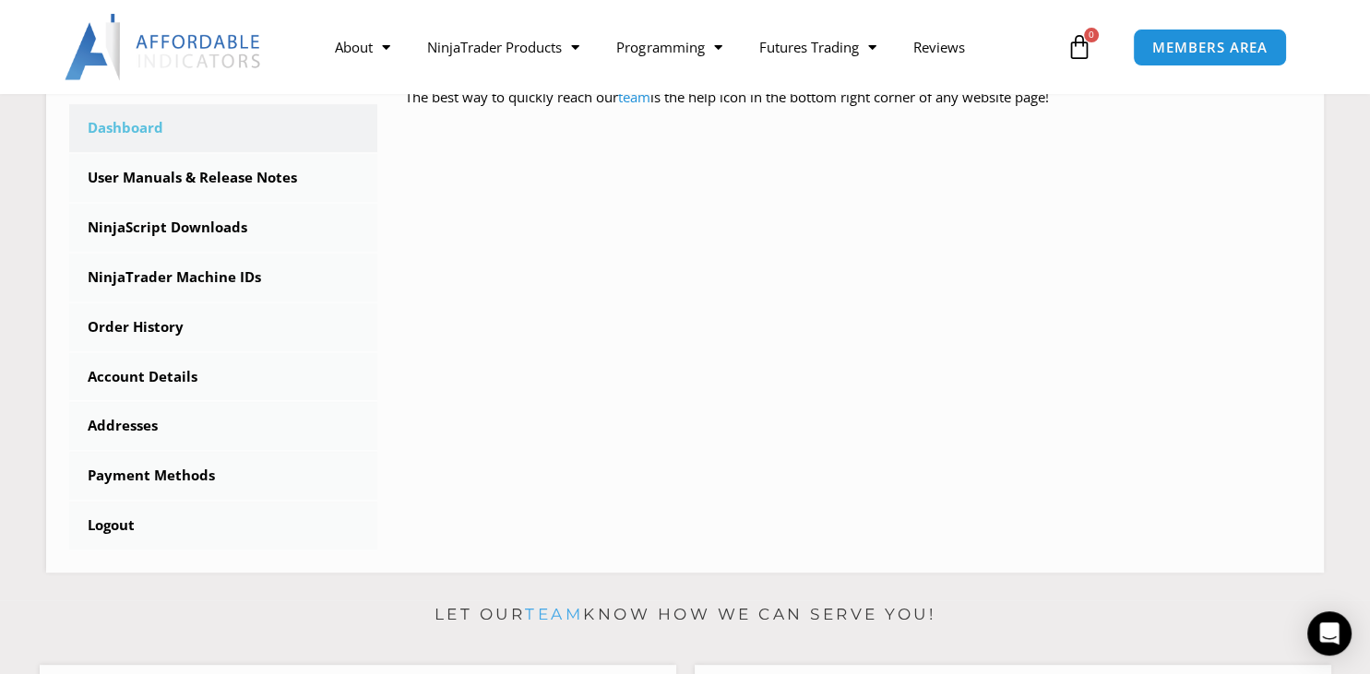
scroll to position [513, 0]
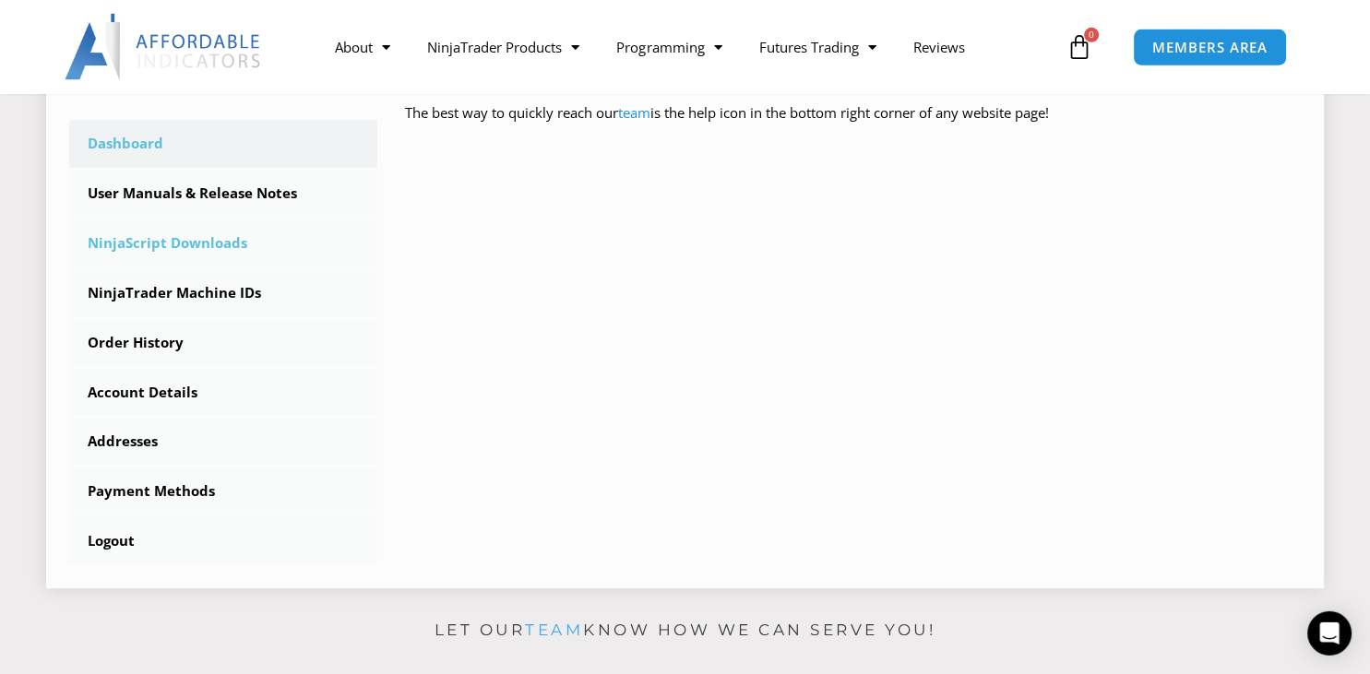
click at [146, 249] on link "NinjaScript Downloads" at bounding box center [223, 244] width 308 height 48
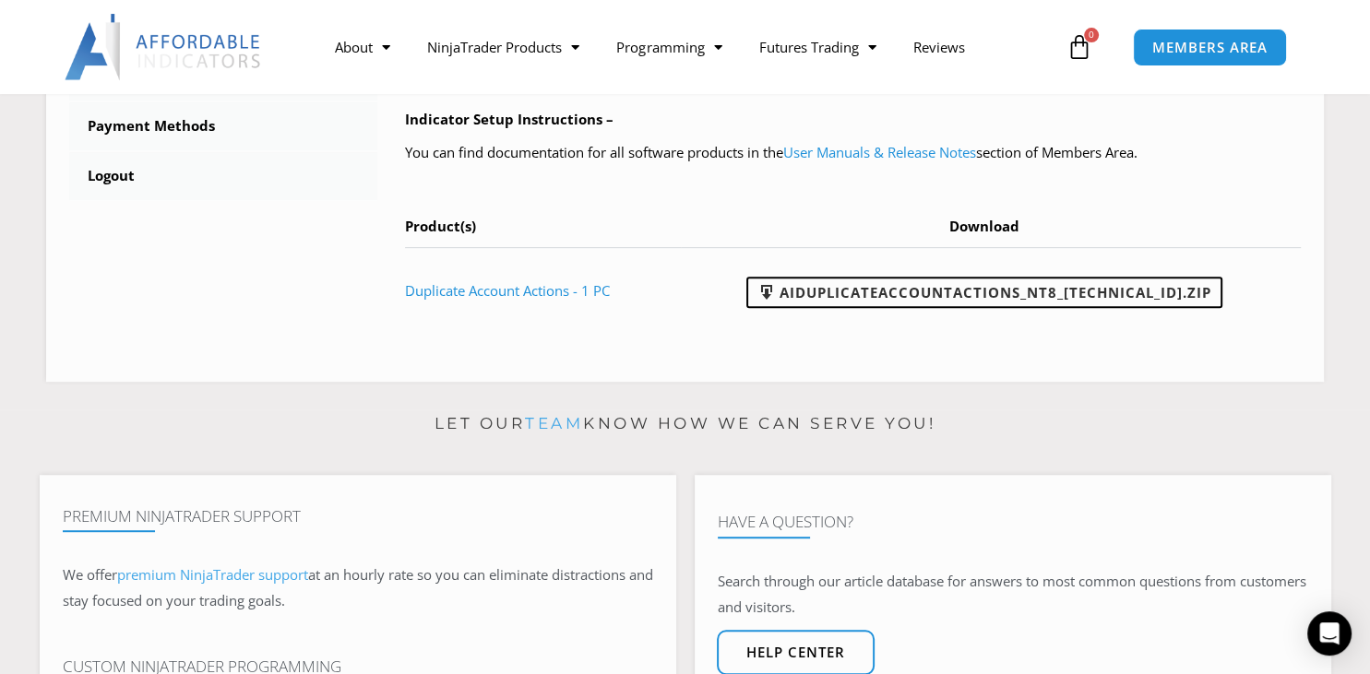
scroll to position [845, 0]
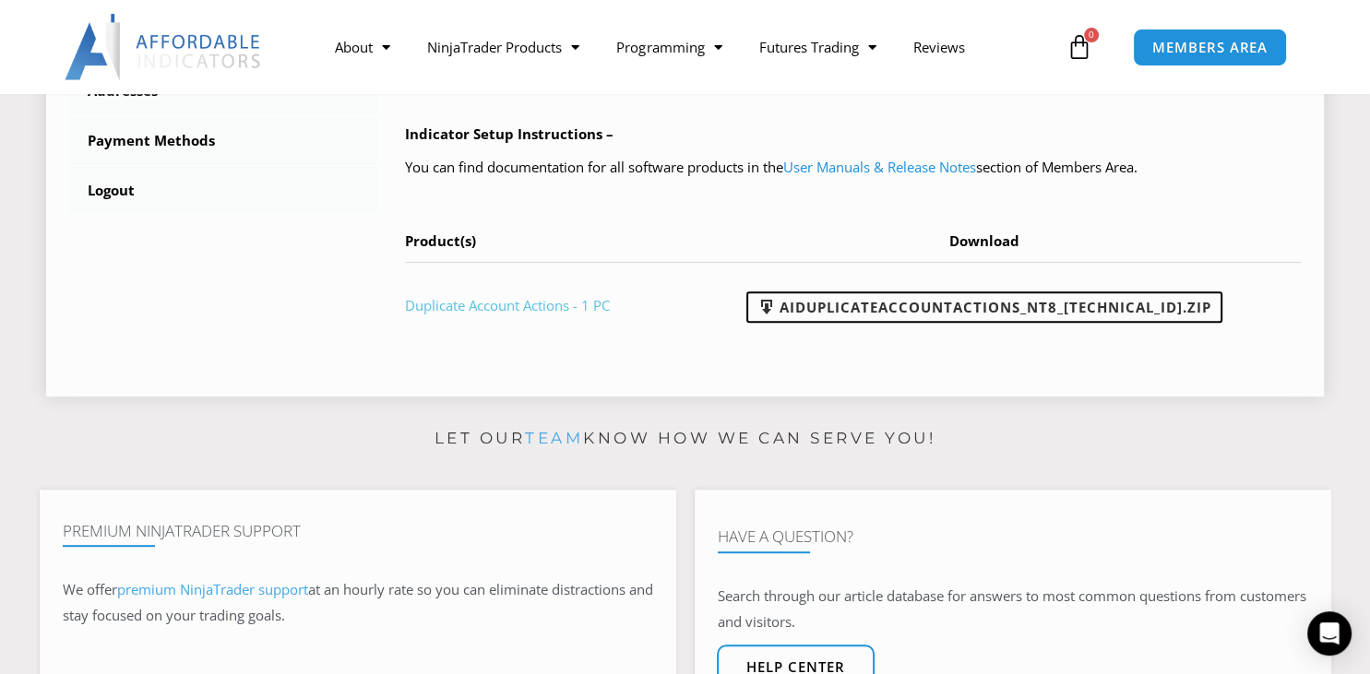
click at [454, 308] on link "Duplicate Account Actions - 1 PC" at bounding box center [507, 305] width 205 height 18
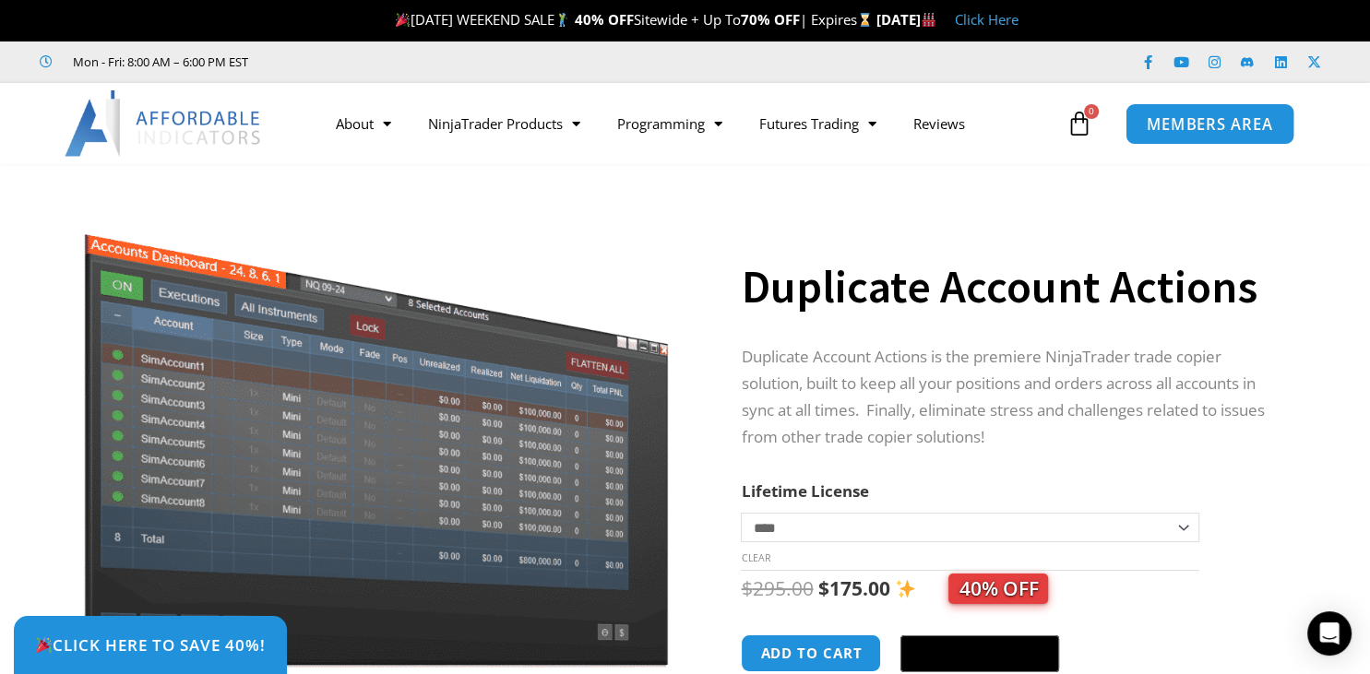
click at [1215, 127] on span "MEMBERS AREA" at bounding box center [1209, 124] width 126 height 16
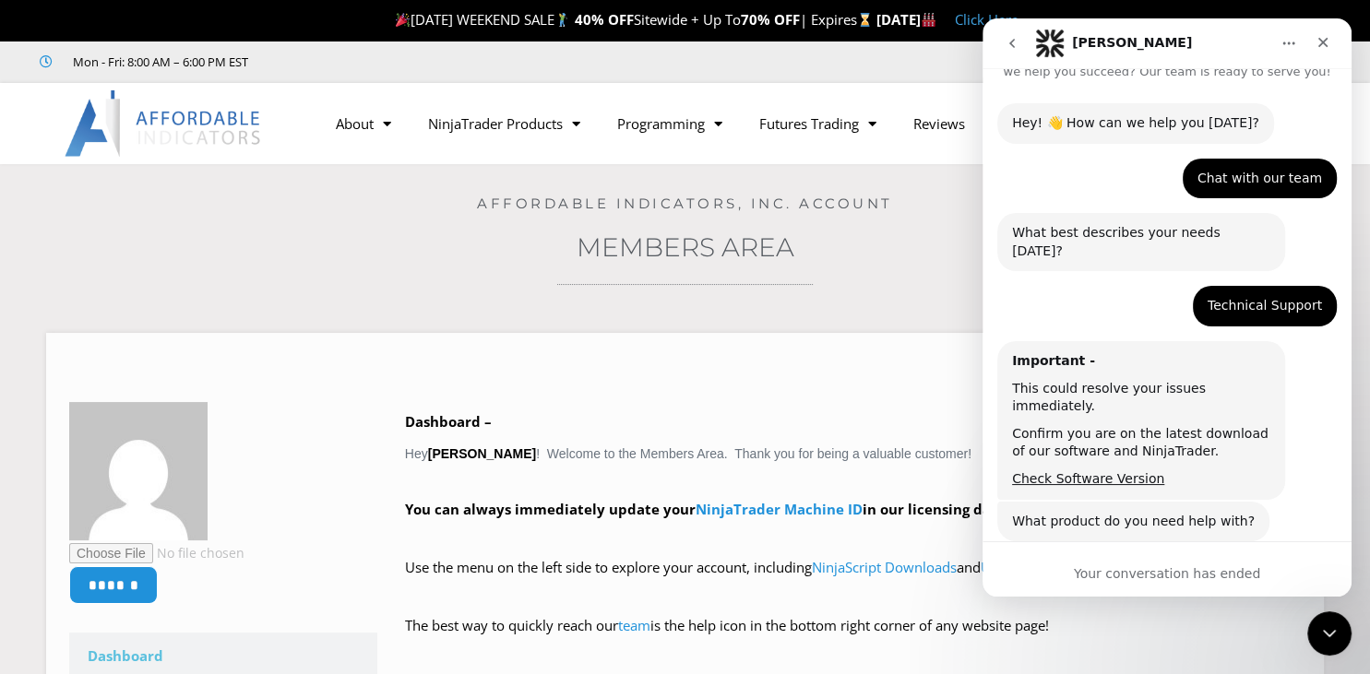
scroll to position [42, 0]
click at [1231, 177] on div "Chat with our team" at bounding box center [1259, 178] width 125 height 18
click at [1240, 296] on div "Technical Support" at bounding box center [1264, 305] width 114 height 18
click at [1150, 231] on div "What best describes your needs today?" at bounding box center [1141, 241] width 258 height 36
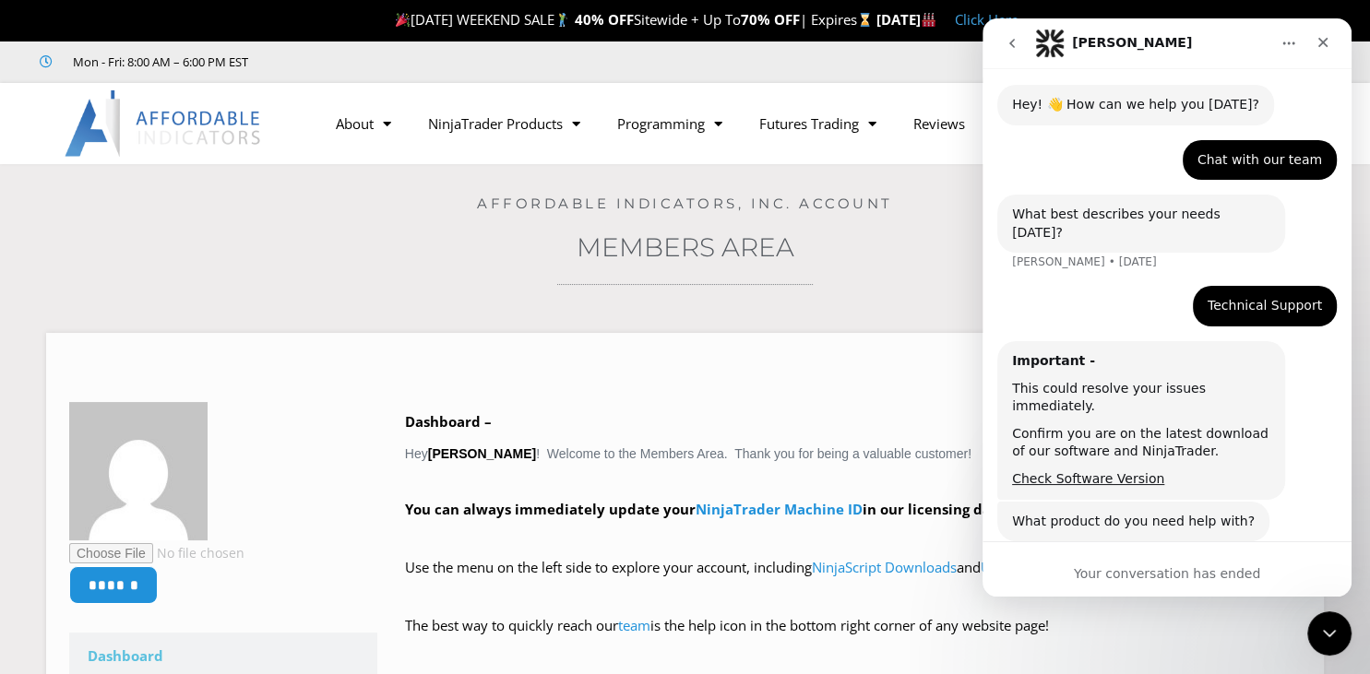
scroll to position [60, 0]
click at [1329, 43] on icon "Close" at bounding box center [1322, 42] width 15 height 15
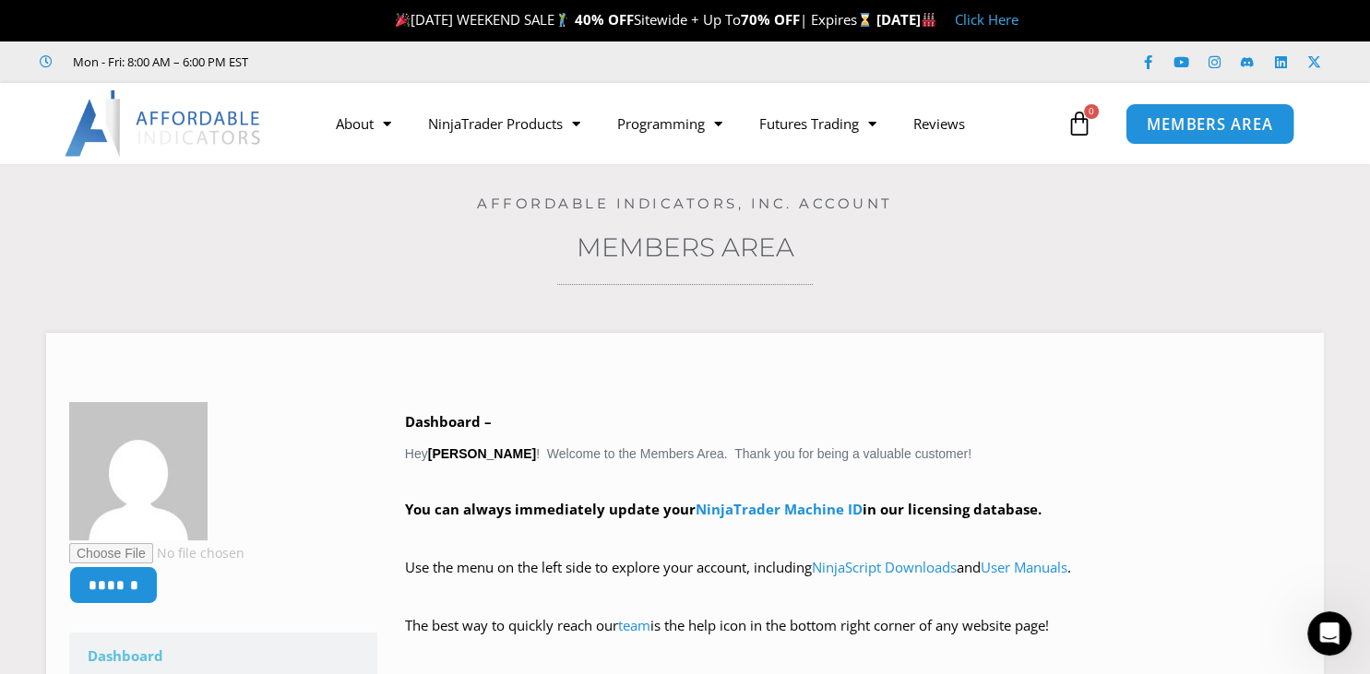
click at [1204, 131] on span "MEMBERS AREA" at bounding box center [1209, 124] width 126 height 16
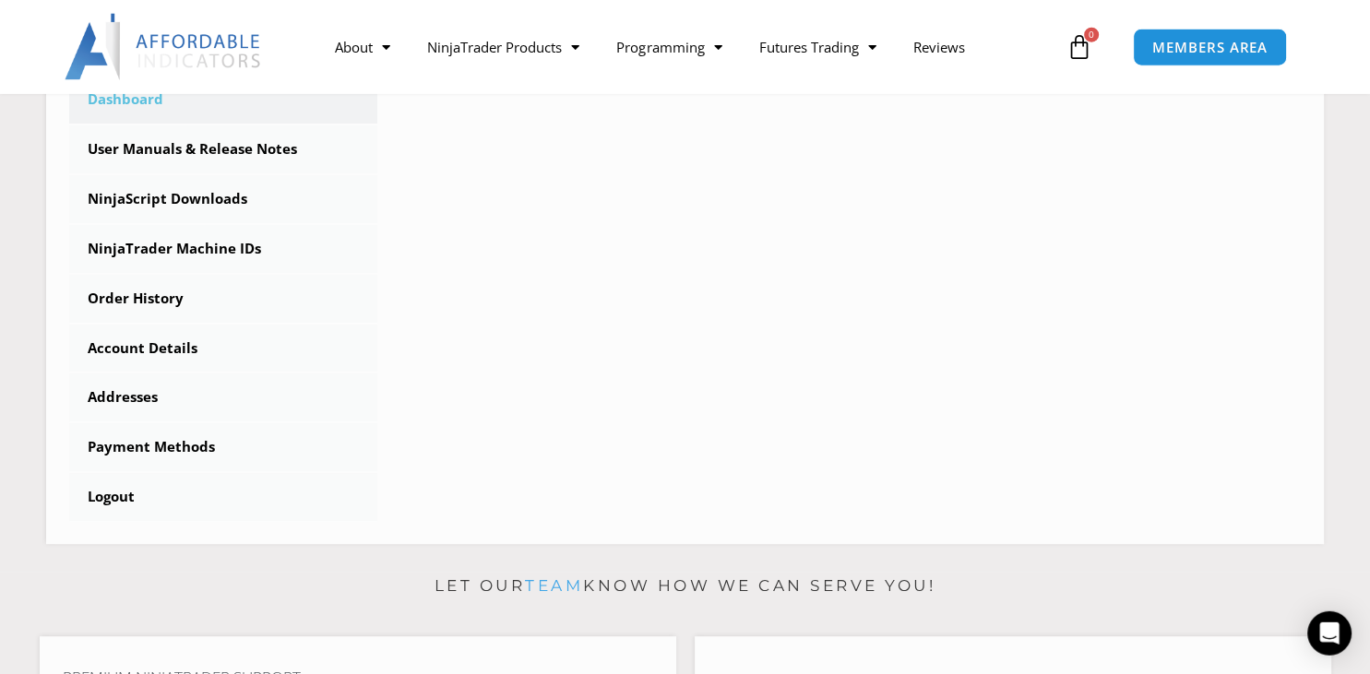
scroll to position [554, 0]
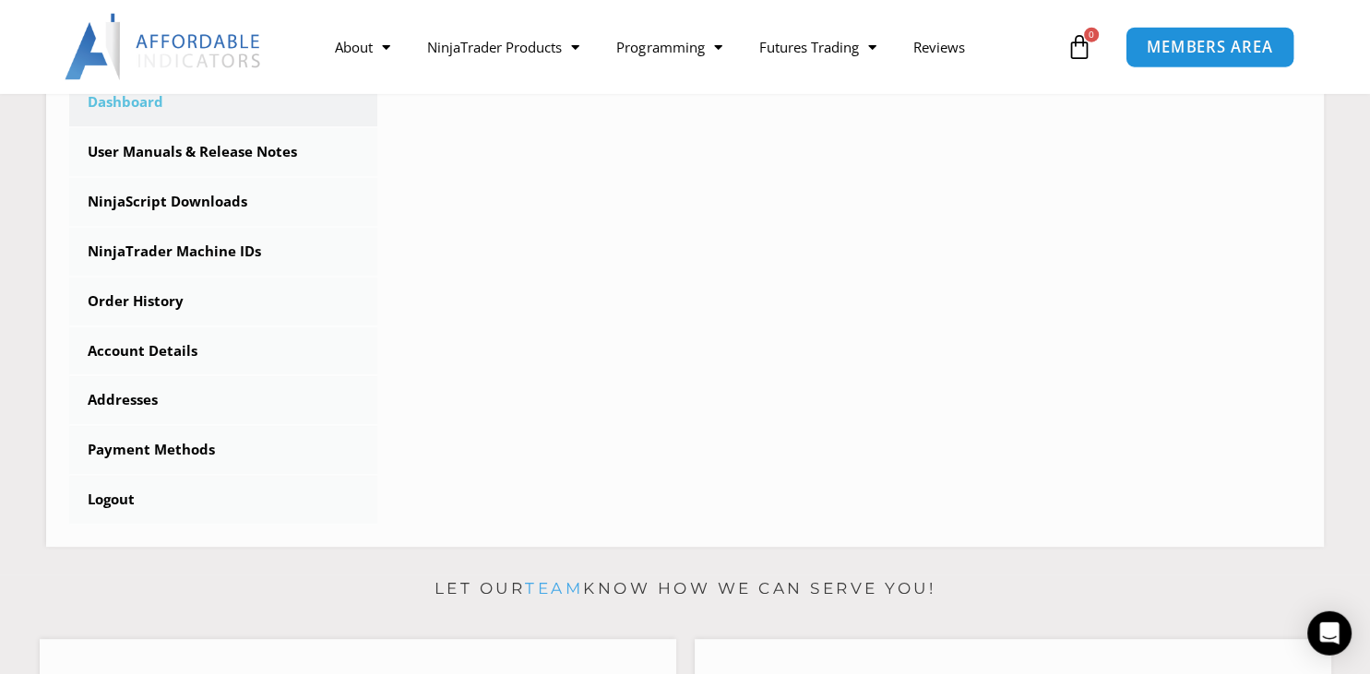
click at [1232, 46] on span "MEMBERS AREA" at bounding box center [1209, 48] width 126 height 16
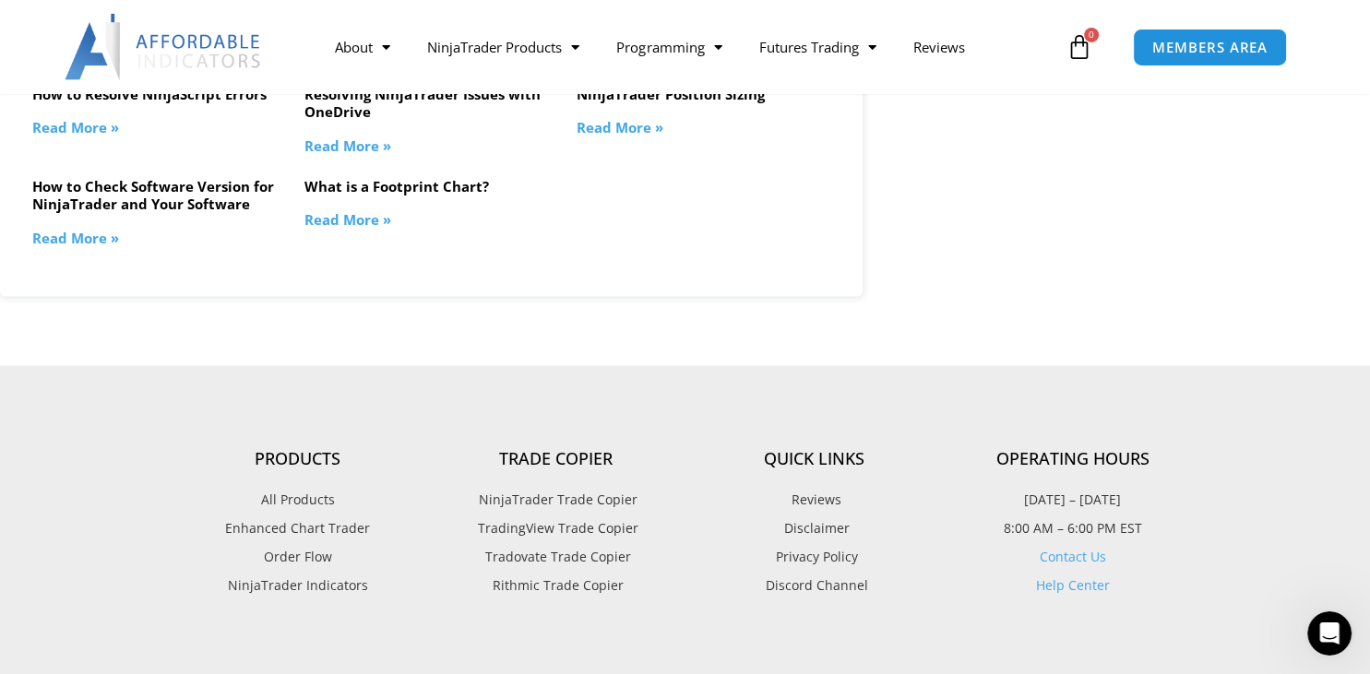
scroll to position [3675, 0]
